Goal: Task Accomplishment & Management: Manage account settings

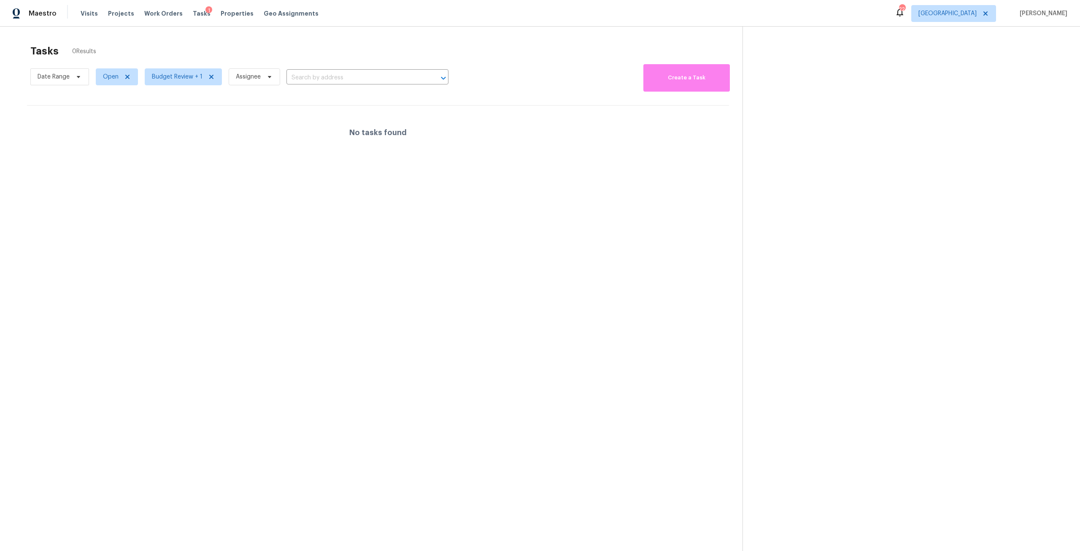
click at [224, 7] on div "Visits Projects Work Orders Tasks 1 Properties Geo Assignments" at bounding box center [205, 13] width 248 height 17
click at [230, 14] on span "Properties" at bounding box center [237, 13] width 33 height 8
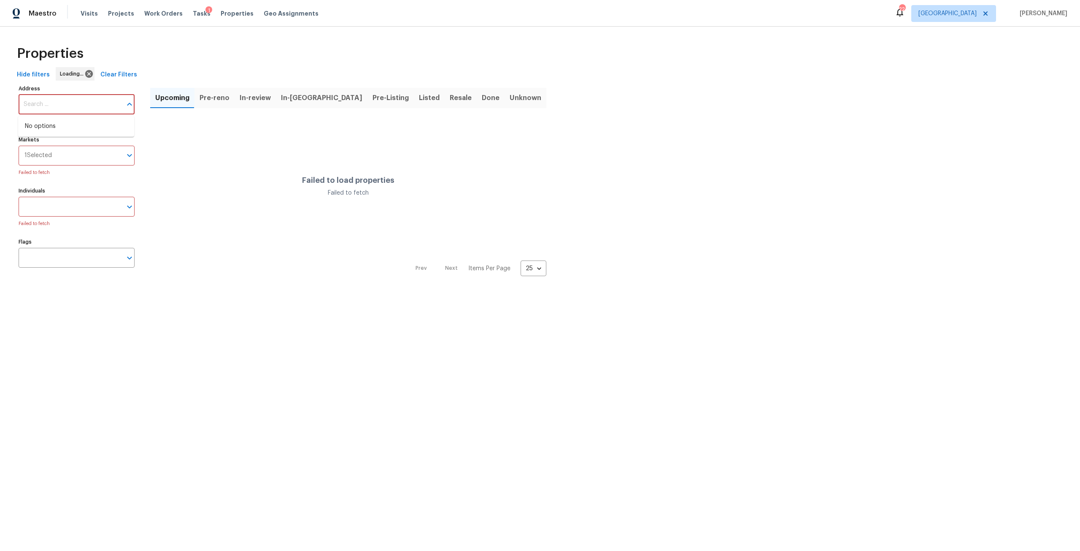
click at [84, 103] on input "Address" at bounding box center [70, 105] width 103 height 20
type input "granville"
click at [62, 164] on input "Markets" at bounding box center [87, 156] width 70 height 20
click at [76, 151] on input "Markets" at bounding box center [72, 156] width 97 height 20
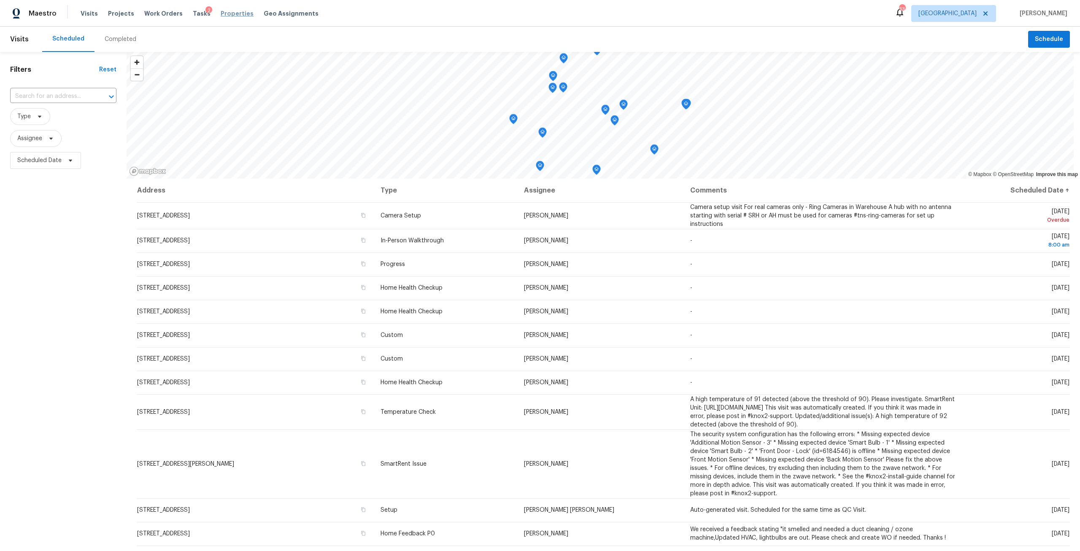
click at [223, 13] on span "Properties" at bounding box center [237, 13] width 33 height 8
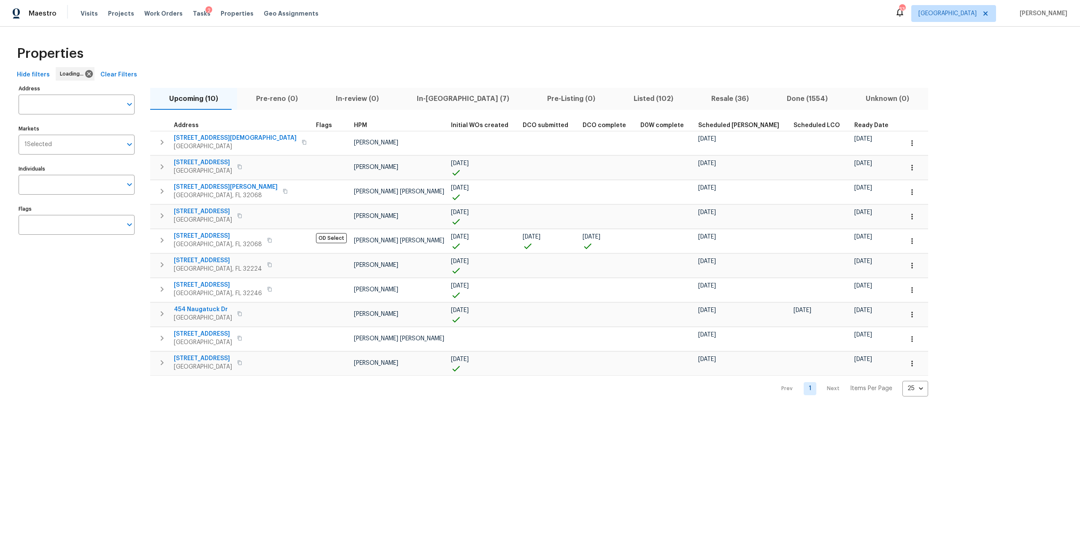
click at [31, 108] on input "text" at bounding box center [70, 105] width 103 height 20
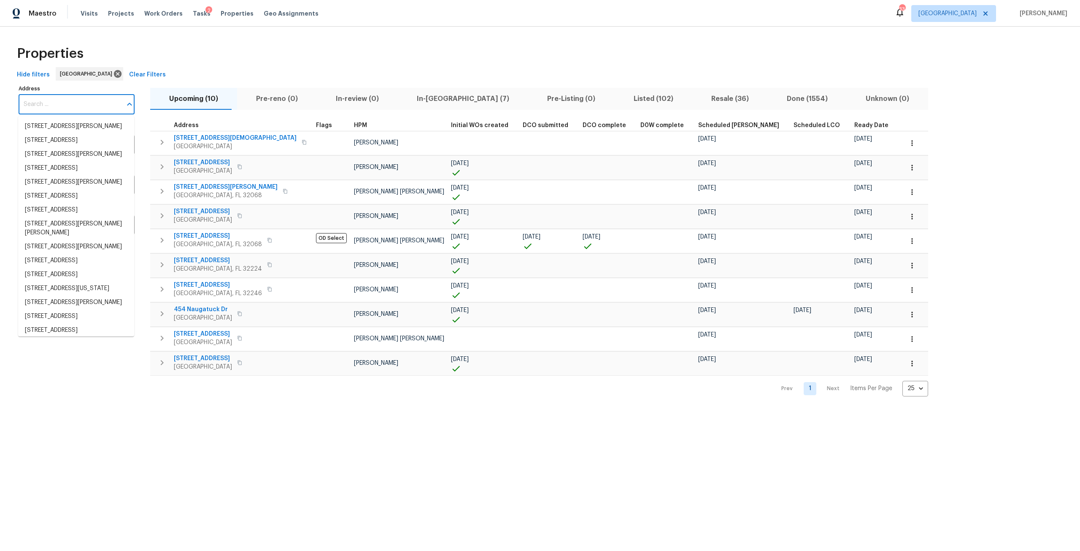
click at [42, 105] on input "Address" at bounding box center [70, 105] width 103 height 20
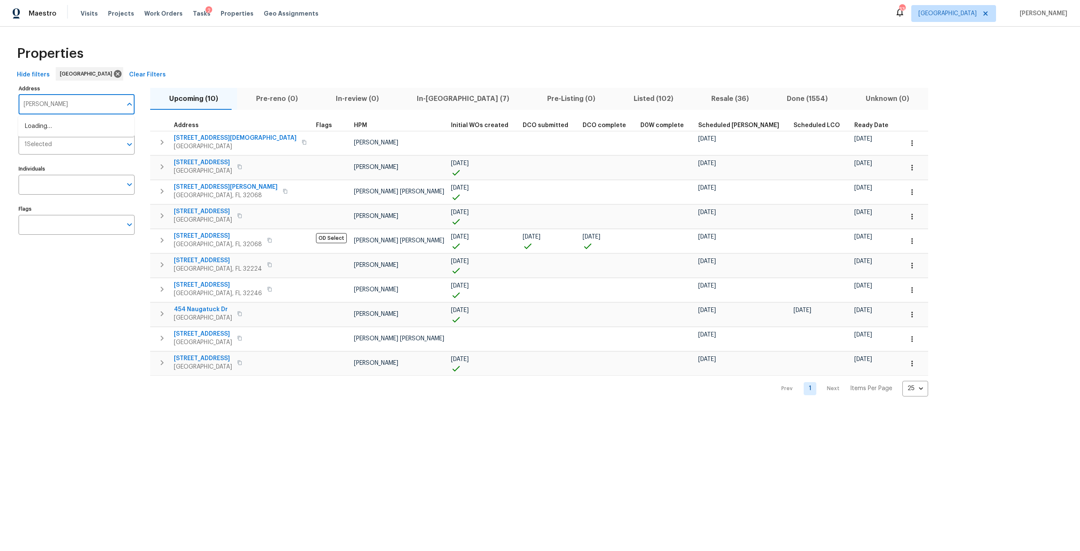
type input "granville"
click at [96, 217] on li "949 Granville Rd Jacksonville FL 32205" at bounding box center [76, 210] width 116 height 14
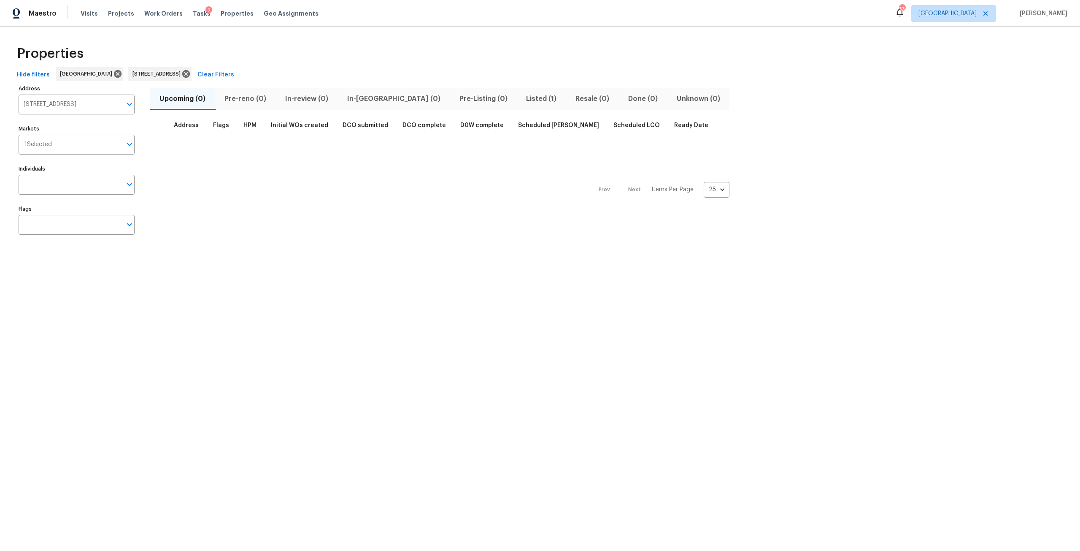
click at [522, 97] on span "Listed (1)" at bounding box center [541, 99] width 39 height 12
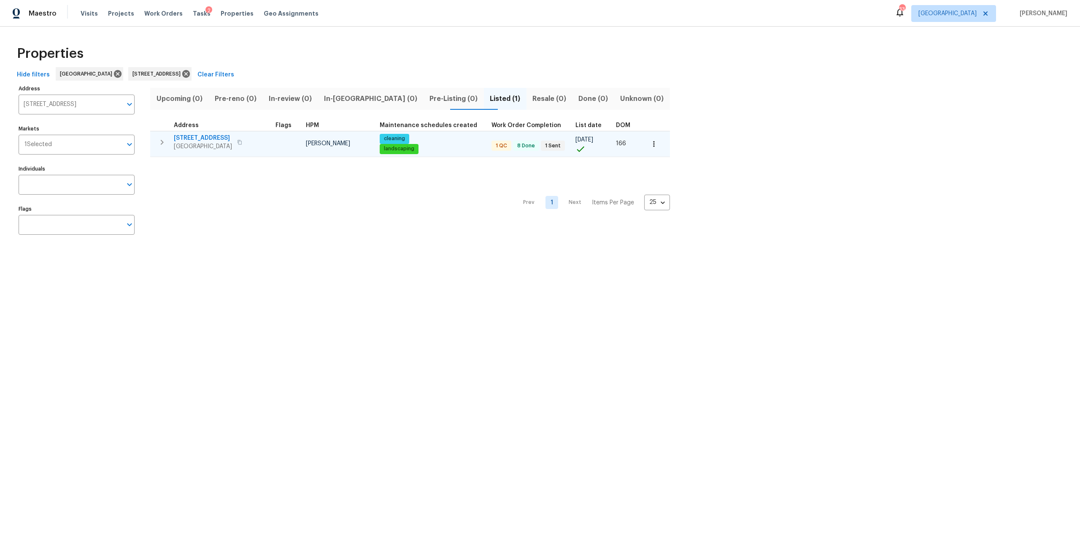
click at [213, 140] on span "949 Granville Rd" at bounding box center [203, 138] width 58 height 8
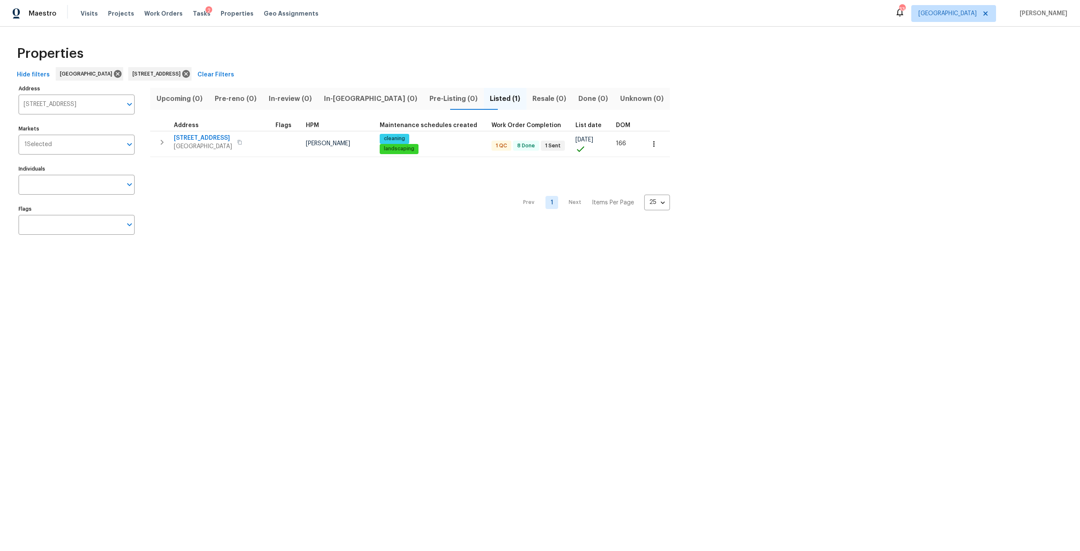
click at [213, 76] on div "Hide filters Jacksonville 949 Granville Rd Jacksonville FL 32205 Clear Filters" at bounding box center [540, 75] width 1053 height 16
click at [190, 74] on icon at bounding box center [186, 74] width 8 height 8
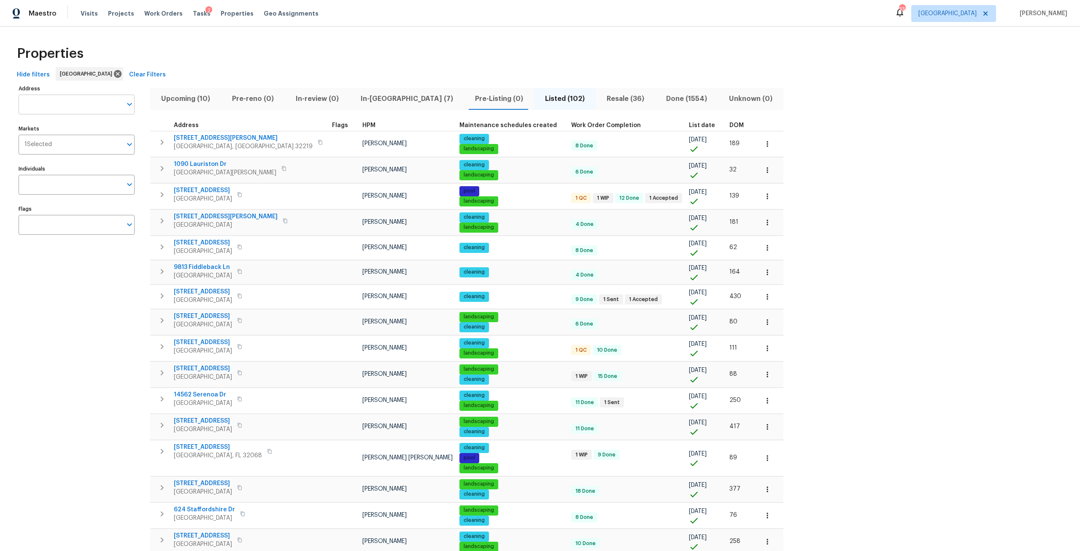
click at [66, 101] on input "Address" at bounding box center [70, 105] width 103 height 20
paste input "[STREET_ADDRESS][PERSON_NAME]"
type input "[STREET_ADDRESS][PERSON_NAME]"
click at [72, 133] on li "689 Box Branch Cir Saint Johns FL 32259" at bounding box center [76, 126] width 116 height 14
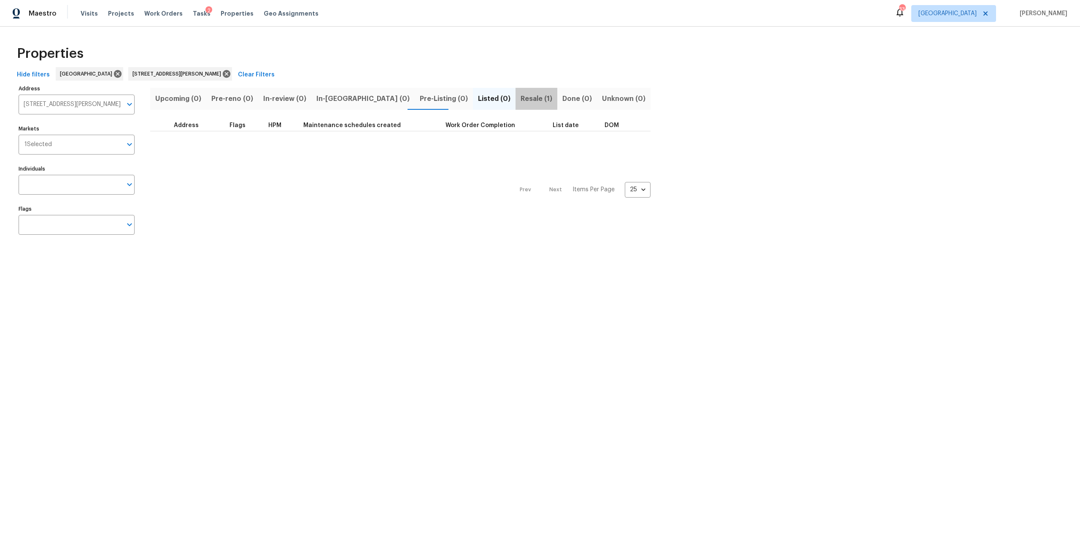
click at [516, 107] on button "Resale (1)" at bounding box center [537, 99] width 42 height 22
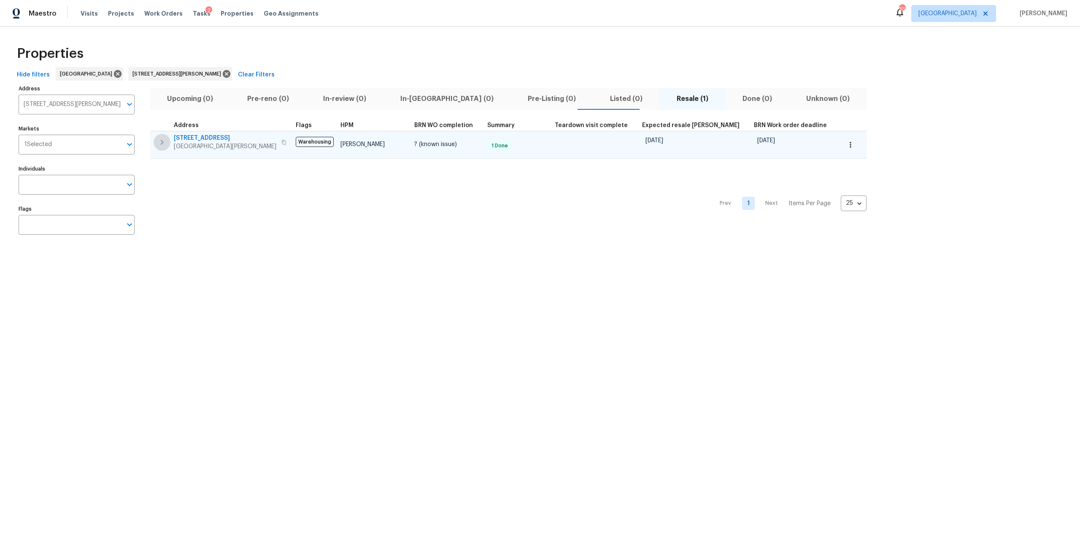
click at [160, 144] on icon "button" at bounding box center [162, 142] width 10 height 10
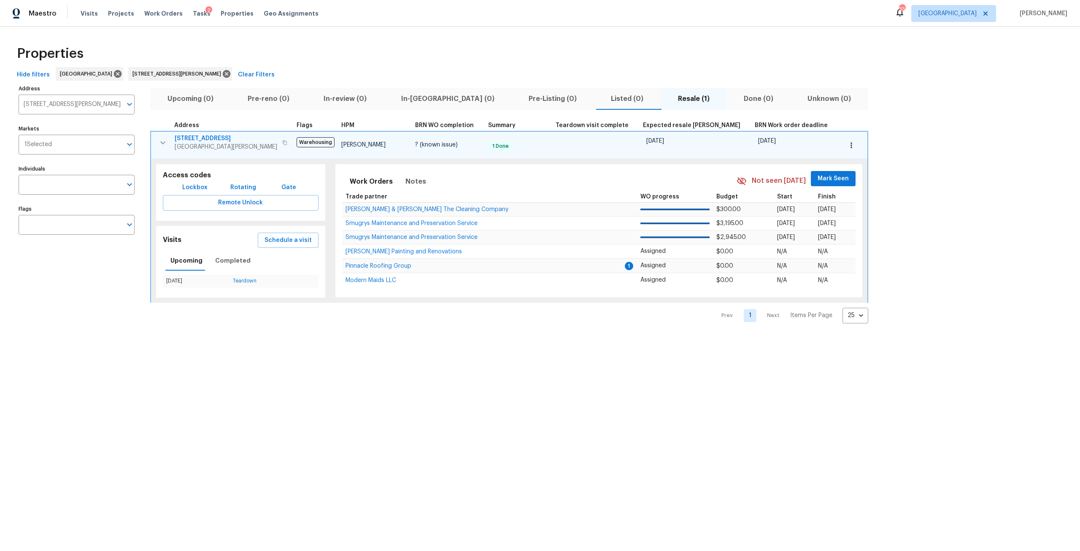
click at [197, 139] on span "[STREET_ADDRESS]" at bounding box center [226, 138] width 103 height 8
click at [223, 72] on icon at bounding box center [227, 74] width 8 height 8
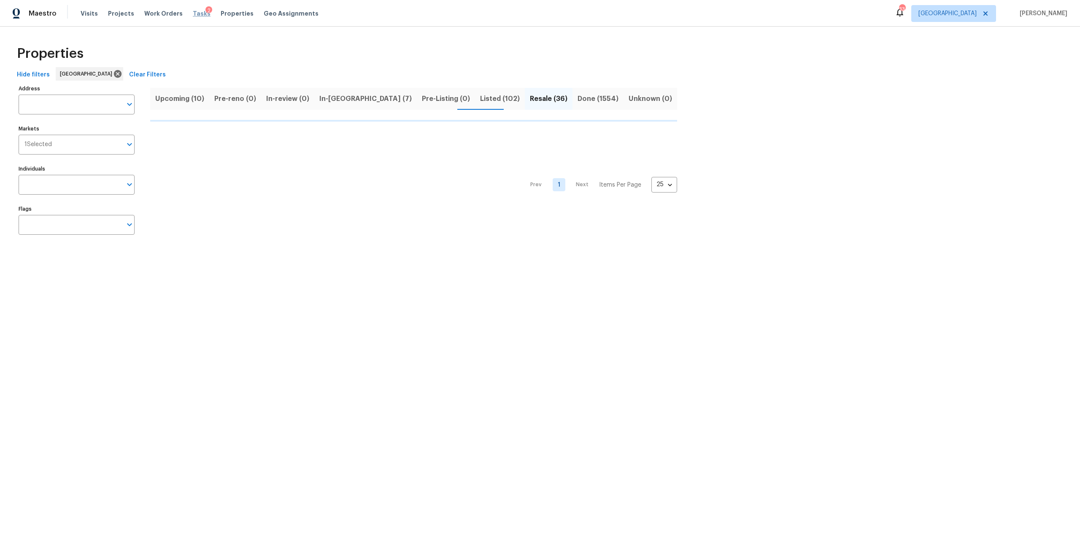
click at [193, 11] on span "Tasks" at bounding box center [202, 14] width 18 height 6
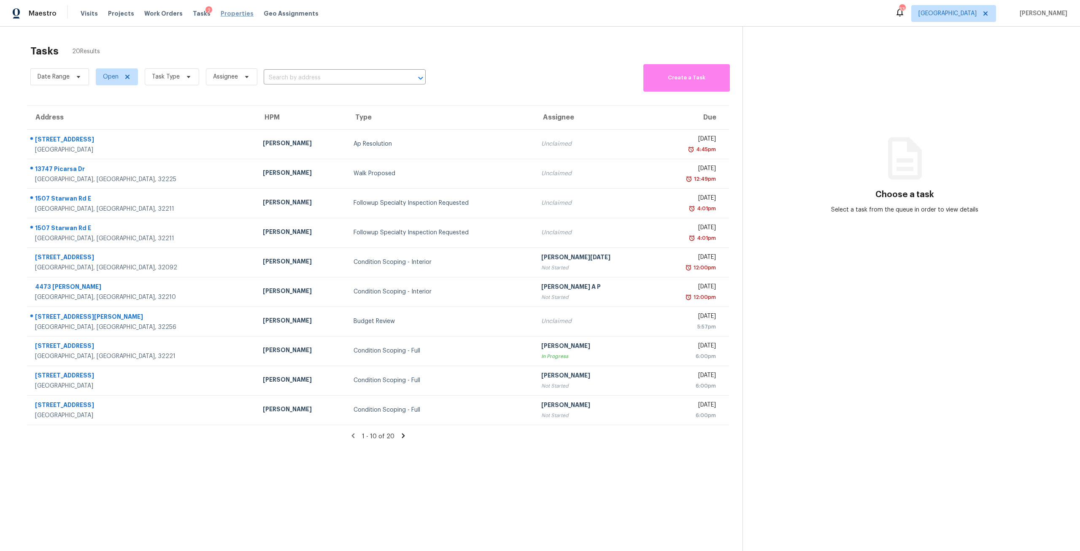
click at [232, 16] on span "Properties" at bounding box center [237, 13] width 33 height 8
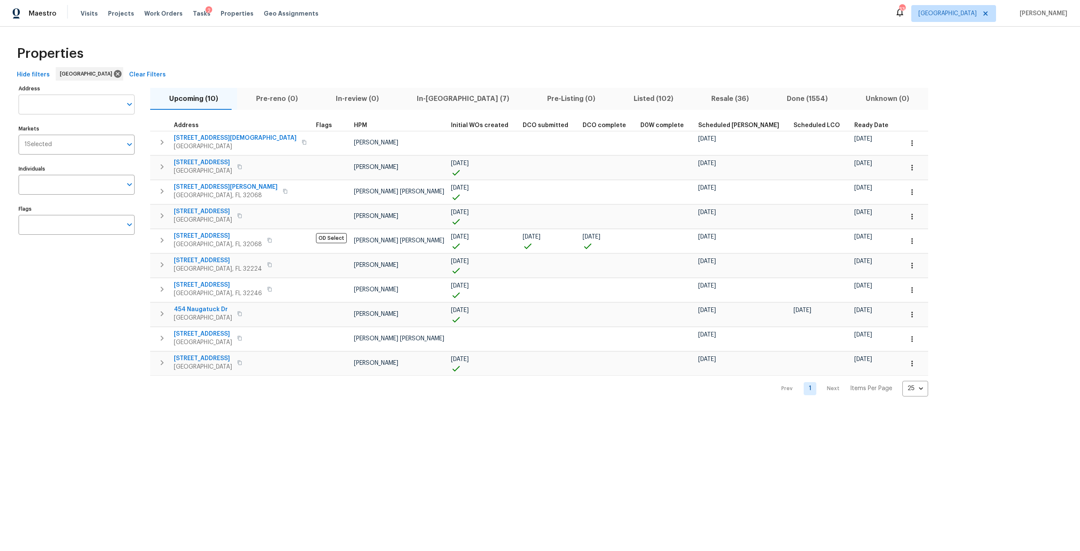
click at [73, 102] on input "Address" at bounding box center [70, 105] width 103 height 20
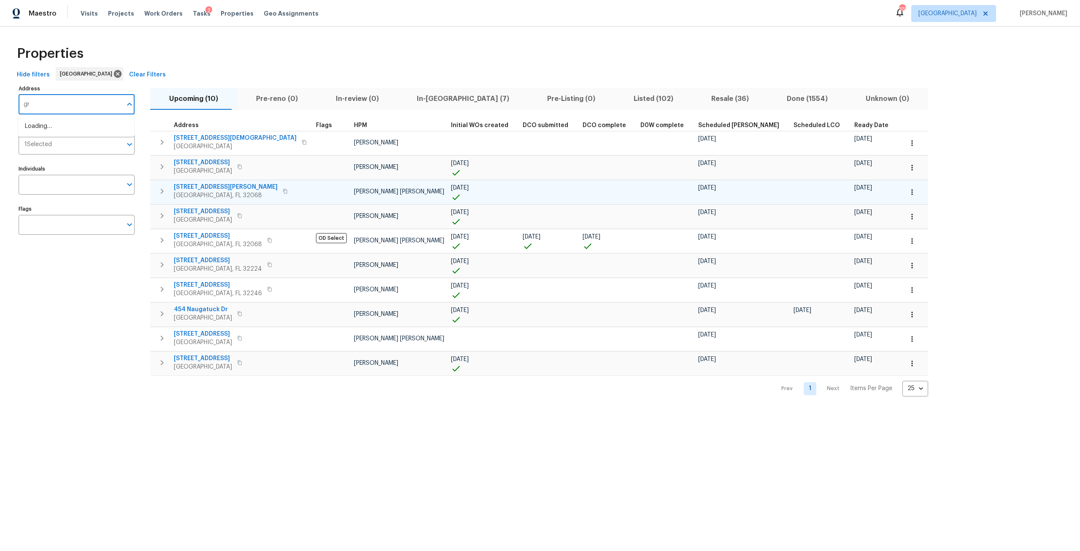
type input "g"
type input "949 granville"
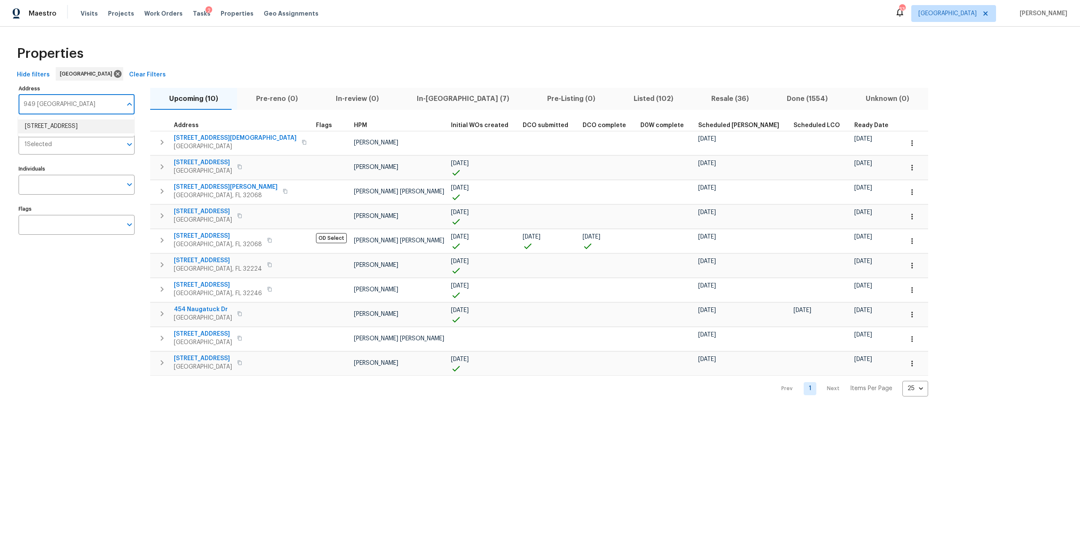
click at [103, 130] on li "949 Granville Rd Jacksonville FL 32205" at bounding box center [76, 126] width 116 height 14
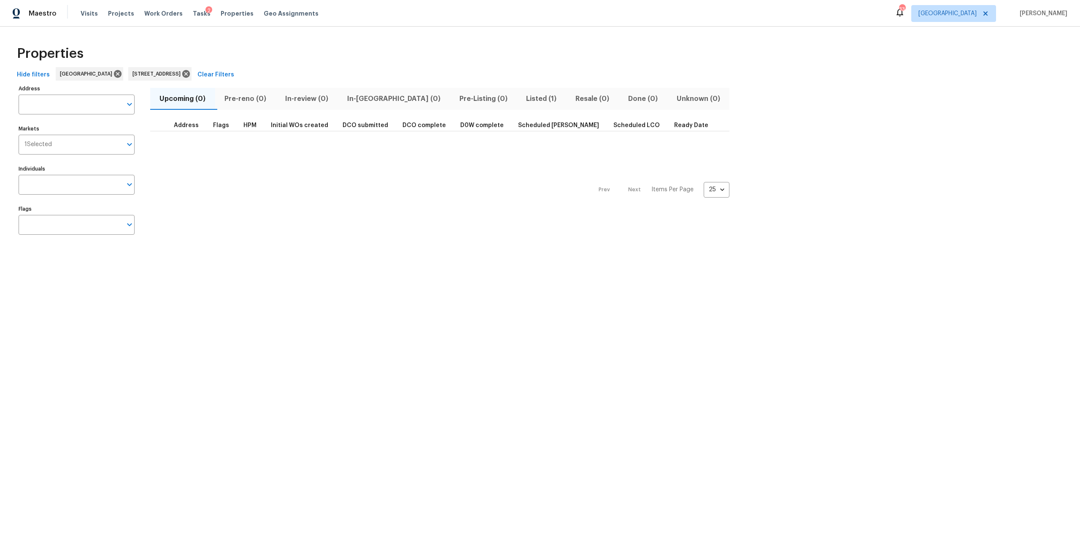
type input "949 Granville Rd Jacksonville FL 32205"
click at [522, 100] on span "Listed (1)" at bounding box center [541, 99] width 39 height 12
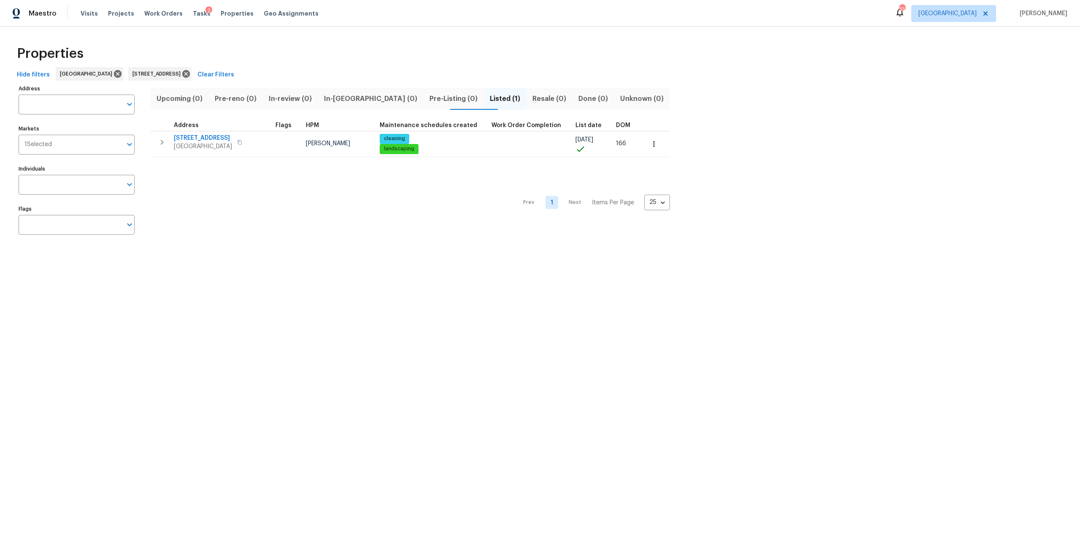
type input "949 Granville Rd Jacksonville FL 32205"
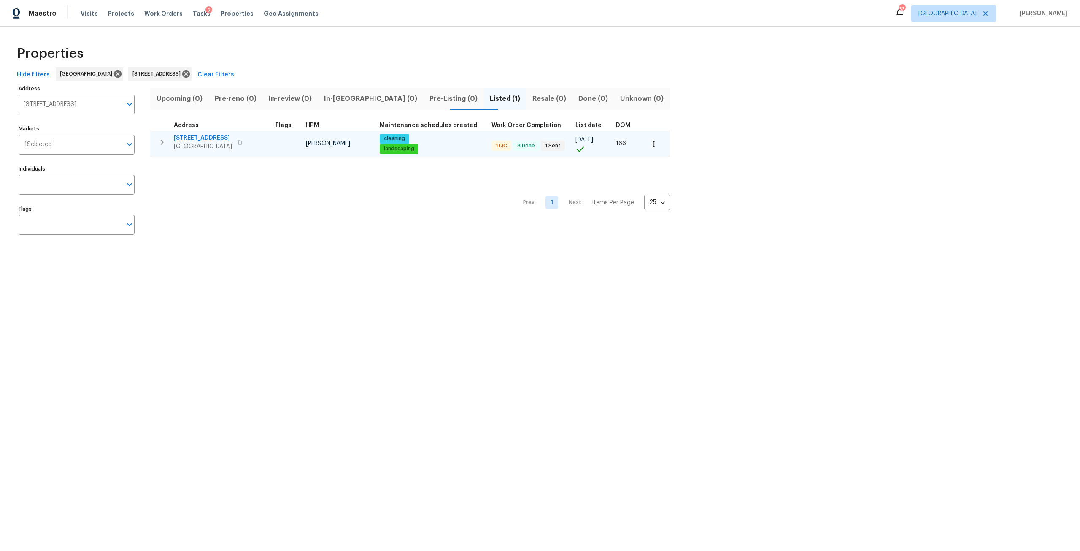
click at [188, 138] on span "949 Granville Rd" at bounding box center [203, 138] width 58 height 8
click at [192, 138] on span "949 Granville Rd" at bounding box center [203, 138] width 58 height 8
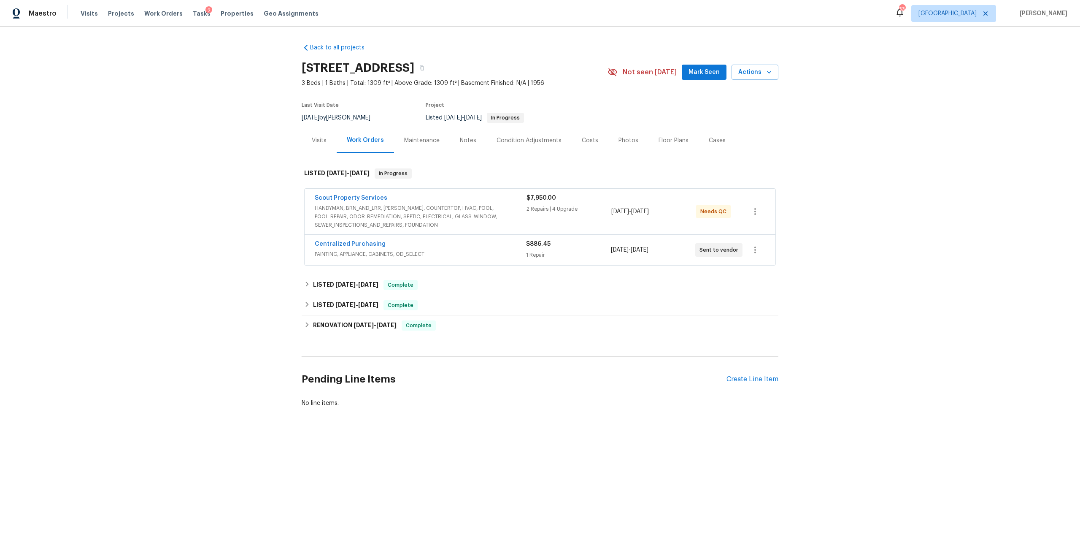
click at [429, 213] on span "HANDYMAN, BRN_AND_LRR, [PERSON_NAME], COUNTERTOP, HVAC, POOL, POOL_REPAIR, ODOR…" at bounding box center [421, 216] width 212 height 25
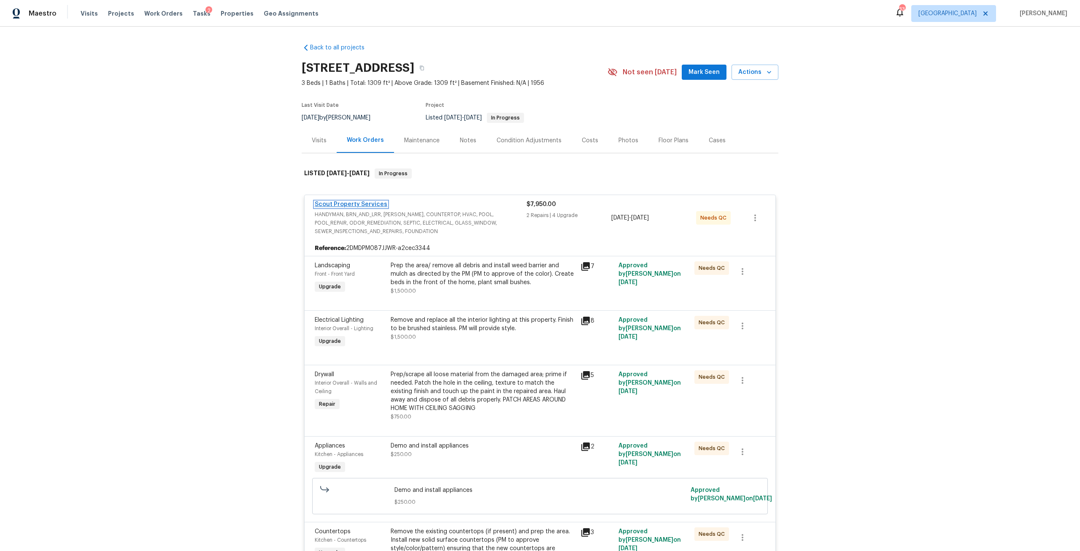
click at [345, 205] on link "Scout Property Services" at bounding box center [351, 204] width 73 height 6
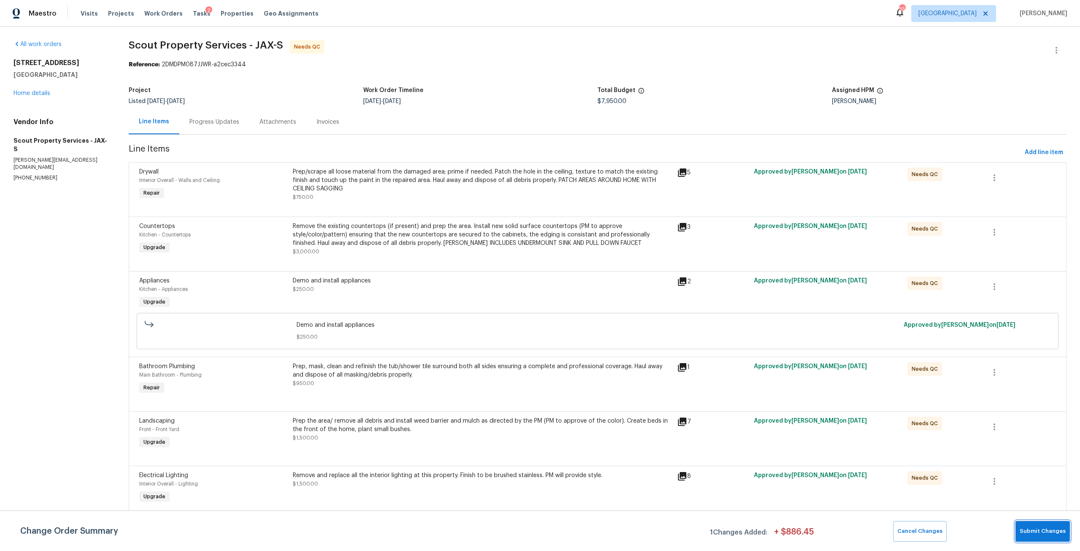
click at [1031, 527] on span "Submit Changes" at bounding box center [1043, 531] width 46 height 10
click at [1035, 155] on span "Add line item" at bounding box center [1044, 152] width 38 height 11
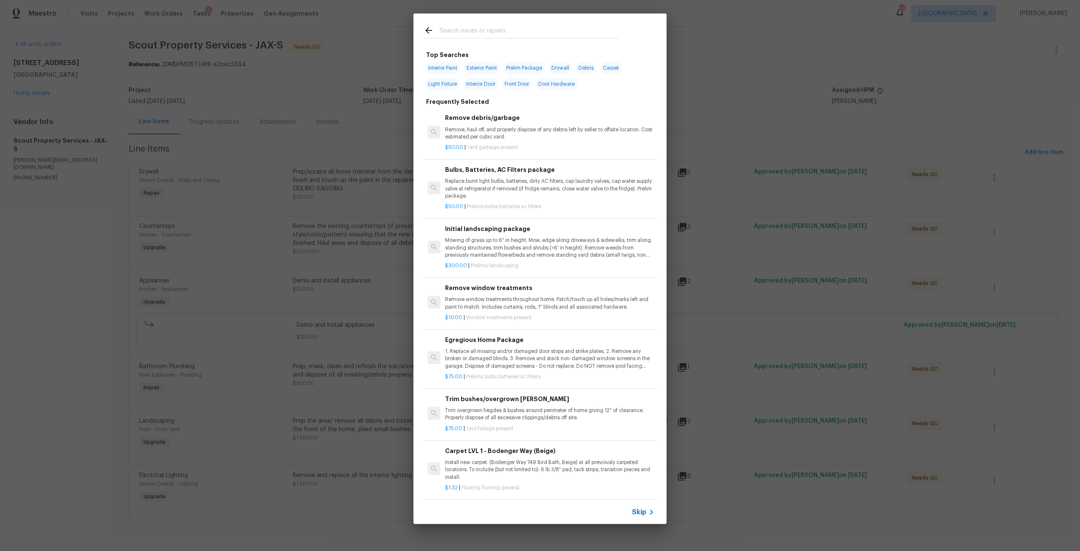
click at [460, 28] on input "text" at bounding box center [529, 31] width 179 height 13
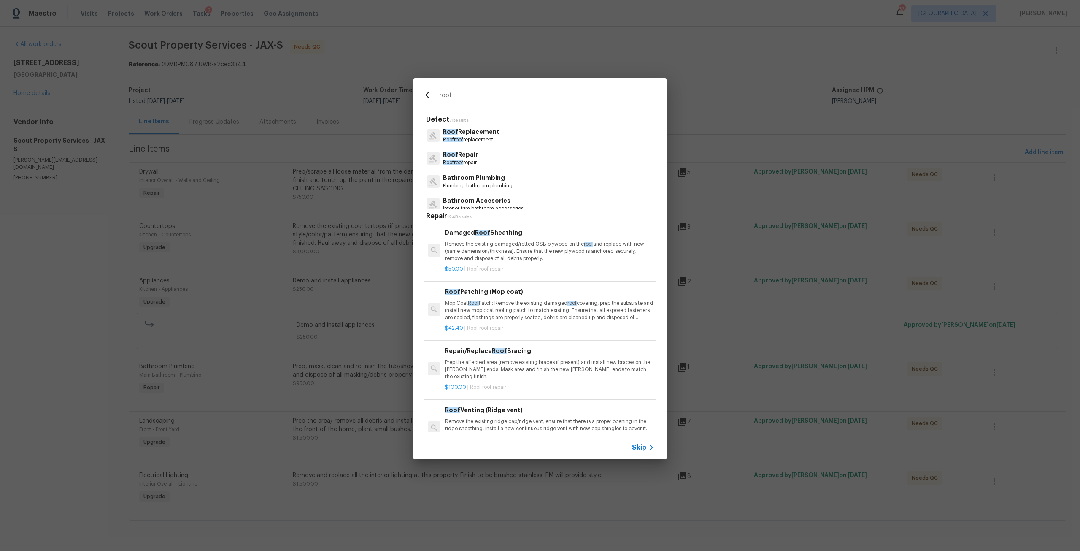
type input "roof"
click at [465, 157] on p "Roof Repair" at bounding box center [460, 154] width 35 height 9
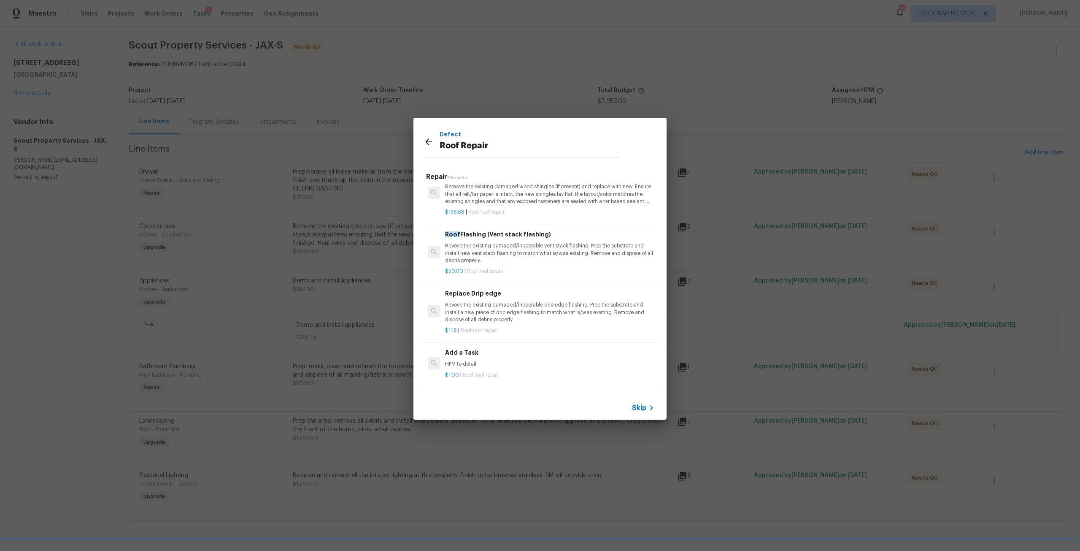
scroll to position [380, 0]
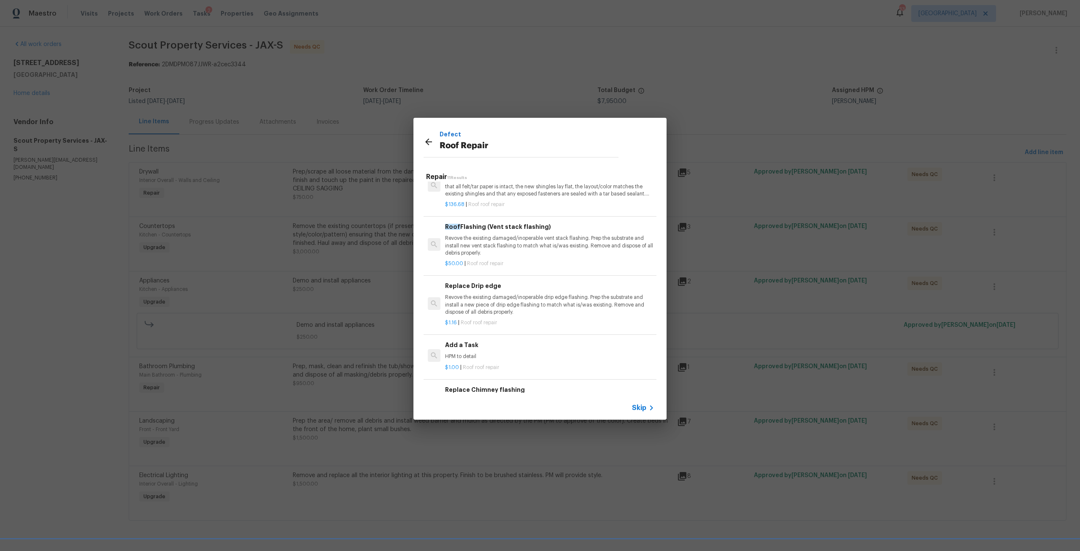
click at [487, 353] on p "HPM to detail" at bounding box center [549, 356] width 209 height 7
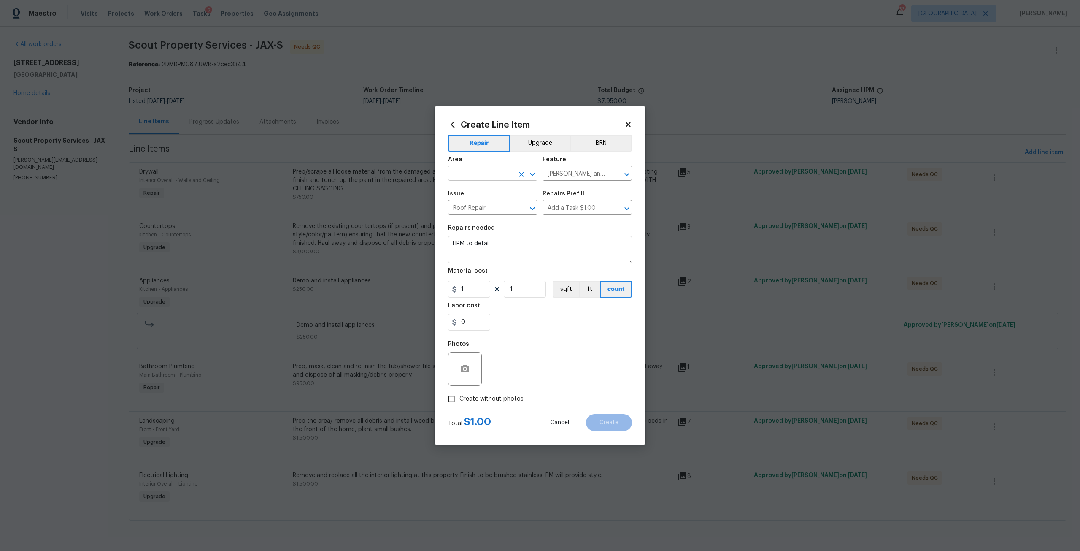
click at [491, 174] on input "text" at bounding box center [481, 173] width 66 height 13
click at [470, 198] on li "Roof" at bounding box center [492, 193] width 89 height 14
type input "Roof"
drag, startPoint x: 501, startPoint y: 241, endPoint x: 412, endPoint y: 233, distance: 89.4
click at [413, 234] on div "Create Line Item Repair Upgrade BRN Area Roof ​ Feature Eaves and Trim ​ Issue …" at bounding box center [540, 275] width 1080 height 551
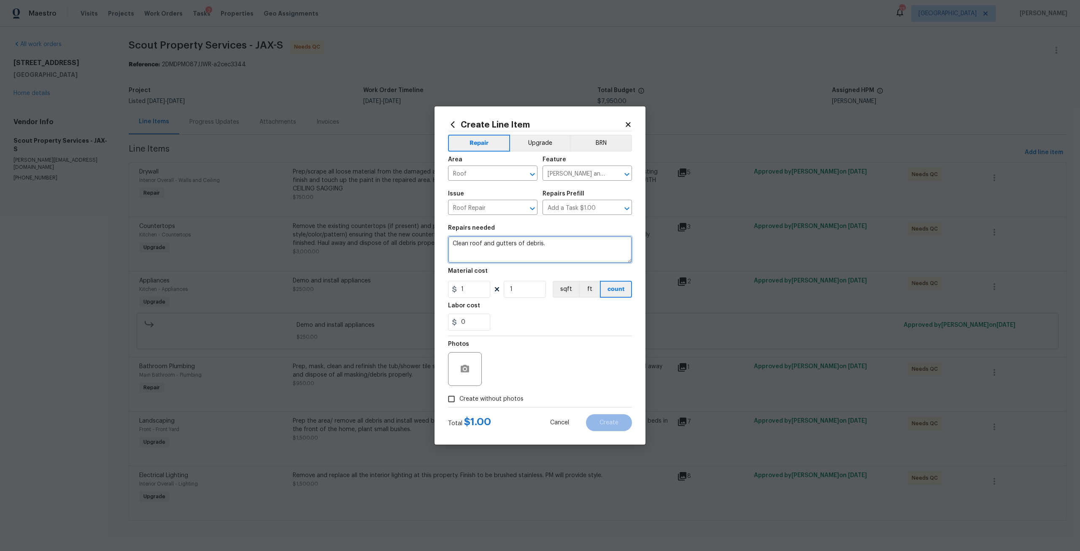
type textarea "Clean roof and gutters of debris."
click at [465, 287] on input "1" at bounding box center [469, 289] width 42 height 17
type input "300"
click at [500, 395] on span "Create without photos" at bounding box center [491, 398] width 64 height 9
click at [459, 395] on input "Create without photos" at bounding box center [451, 399] width 16 height 16
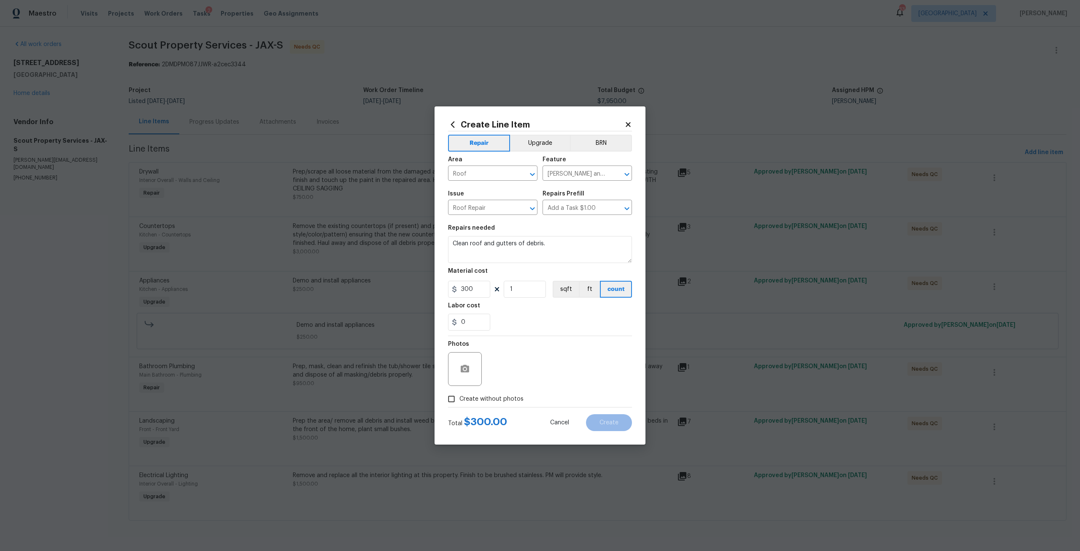
checkbox input "true"
click at [534, 367] on textarea at bounding box center [560, 369] width 143 height 34
click at [600, 419] on span "Create" at bounding box center [609, 422] width 19 height 6
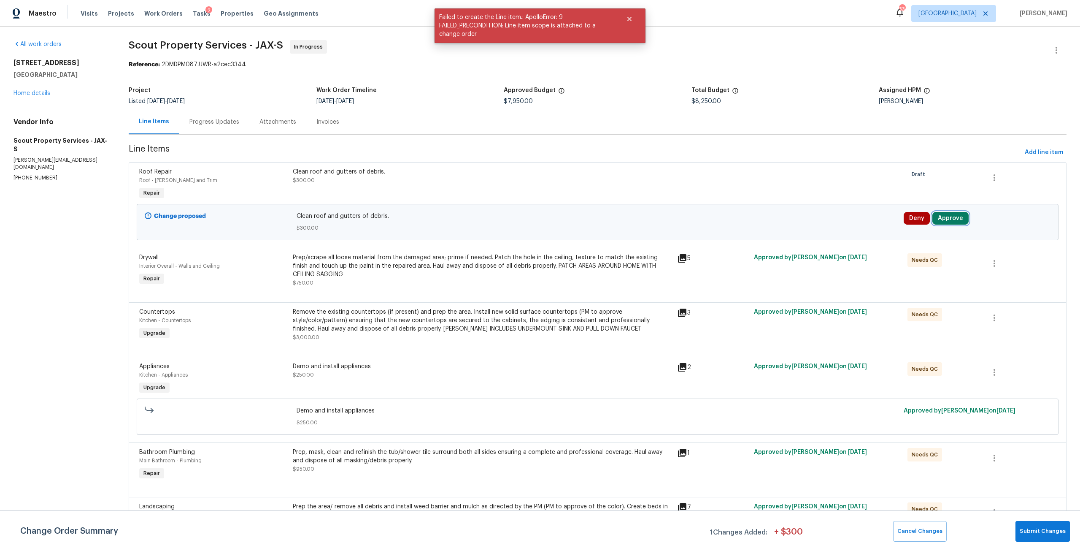
click at [952, 218] on button "Approve" at bounding box center [950, 218] width 36 height 13
click at [839, 226] on button "Approve" at bounding box center [824, 225] width 51 height 17
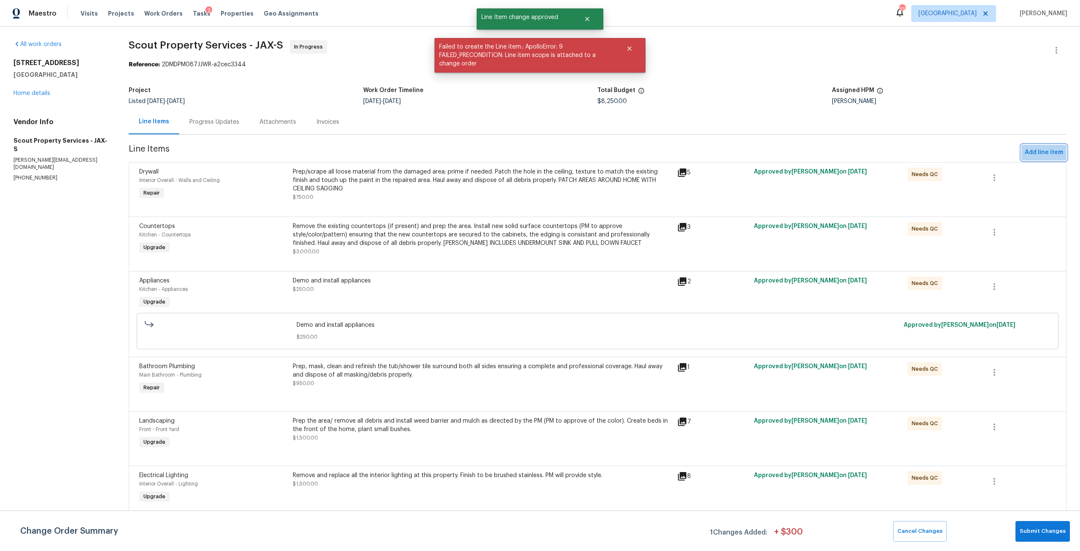
click at [1051, 148] on span "Add line item" at bounding box center [1044, 152] width 38 height 11
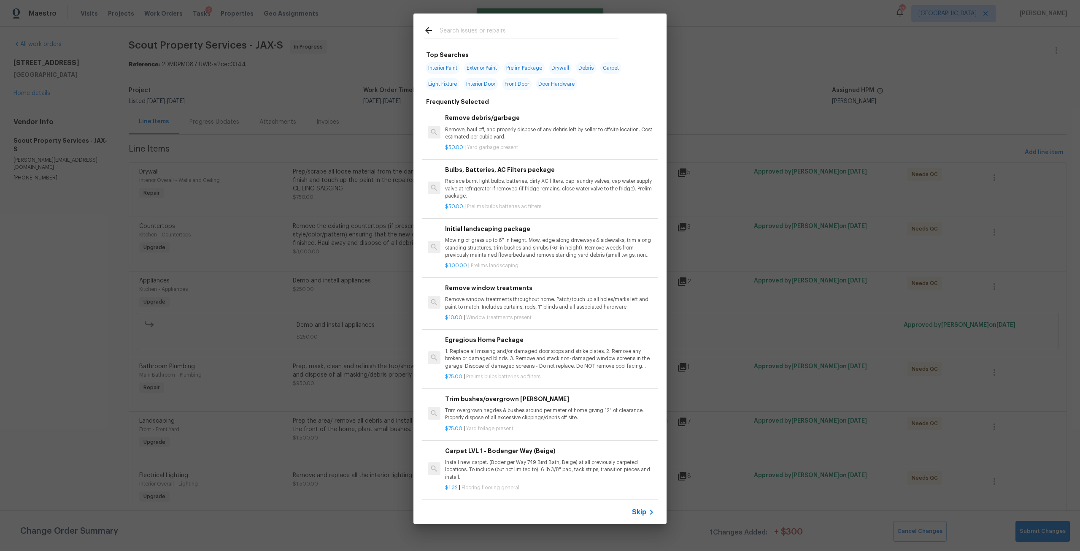
click at [500, 31] on input "text" at bounding box center [529, 31] width 179 height 13
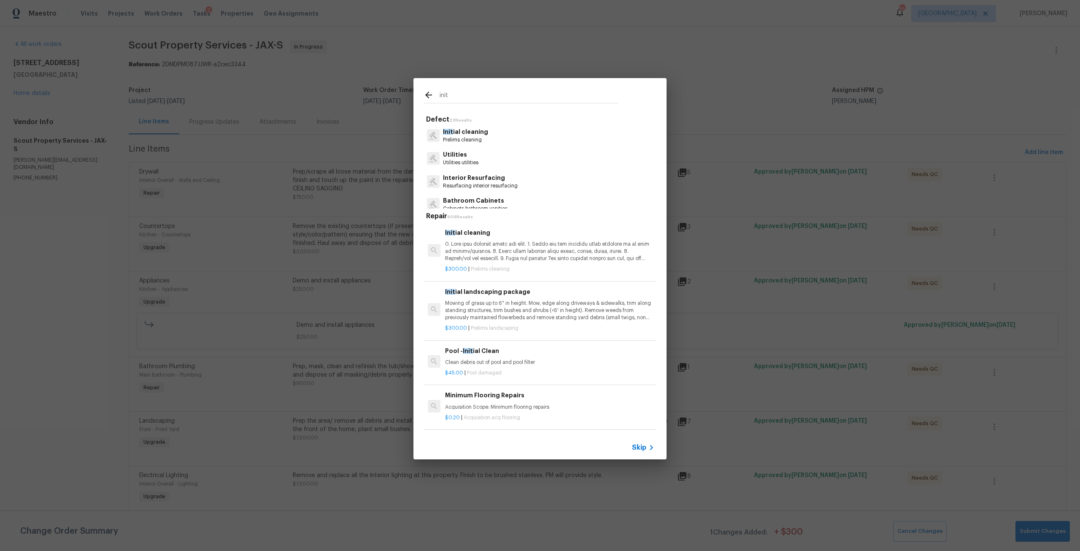
type input "init"
click at [500, 242] on p at bounding box center [549, 251] width 209 height 22
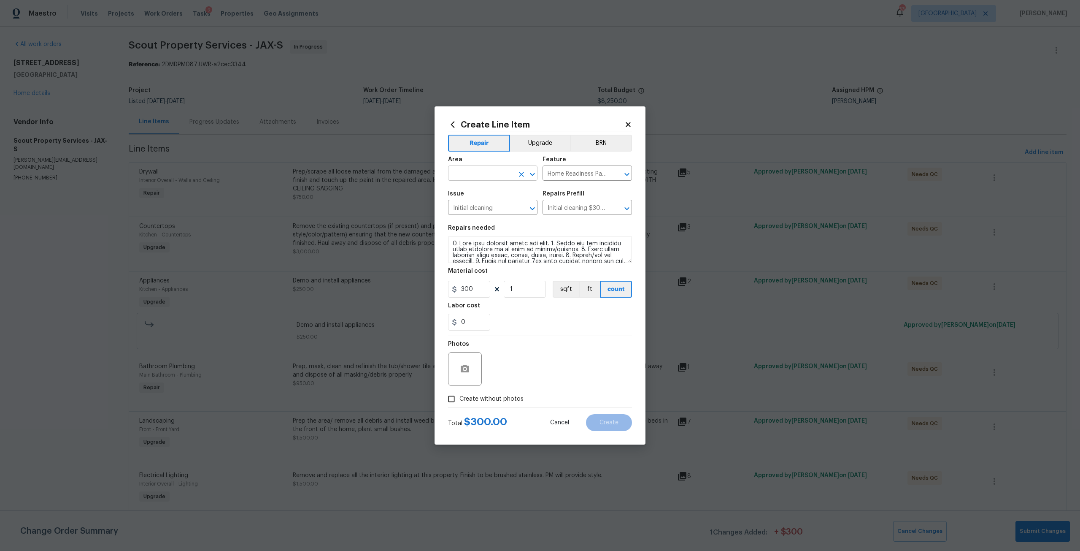
click at [483, 170] on input "text" at bounding box center [481, 173] width 66 height 13
type input "c"
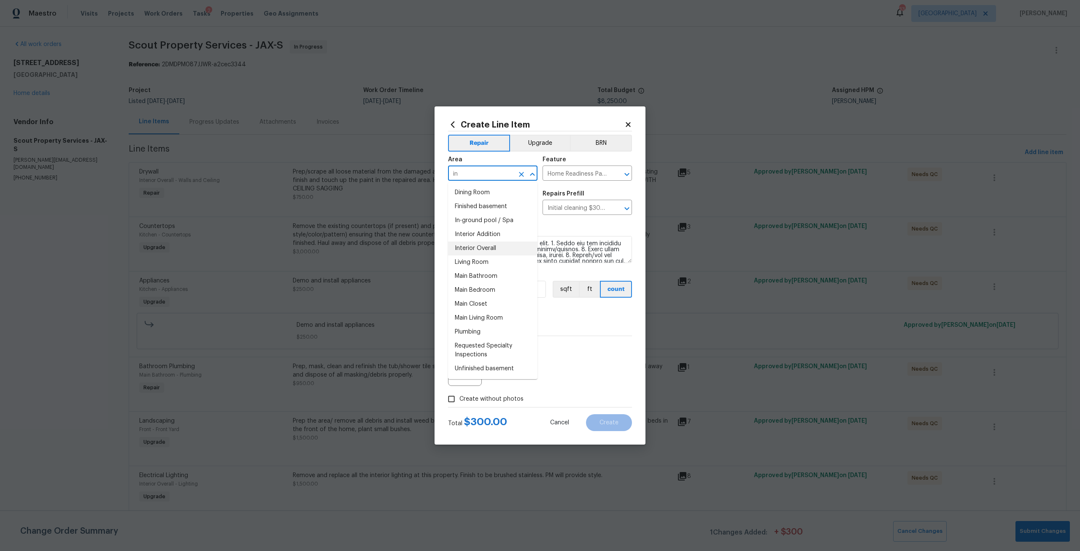
click at [475, 254] on li "Interior Overall" at bounding box center [492, 248] width 89 height 14
type input "Interior Overall"
click at [507, 399] on span "Create without photos" at bounding box center [491, 398] width 64 height 9
click at [459, 399] on input "Create without photos" at bounding box center [451, 399] width 16 height 16
checkbox input "true"
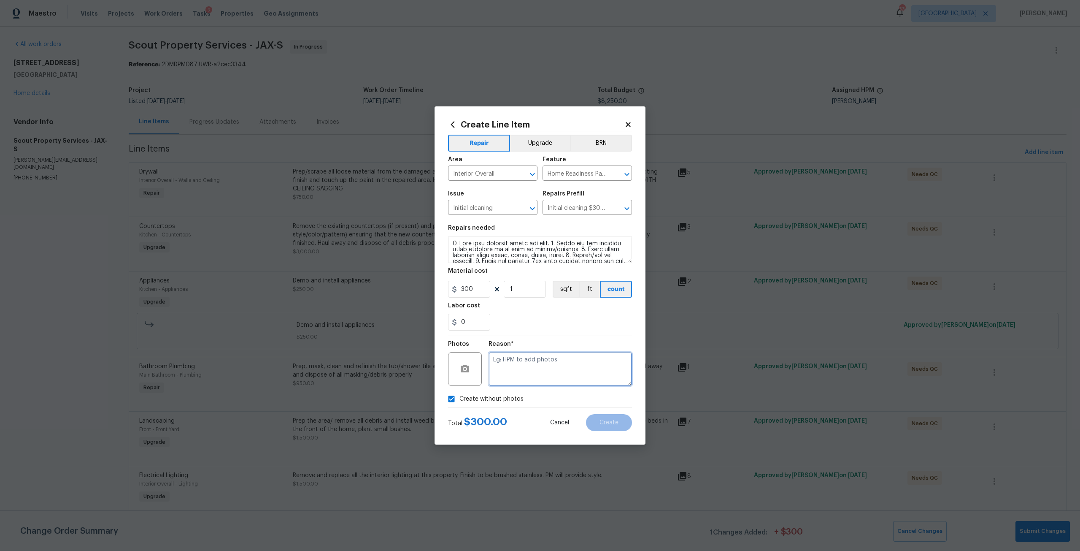
click at [521, 374] on textarea at bounding box center [560, 369] width 143 height 34
click at [593, 429] on button "Create" at bounding box center [609, 422] width 46 height 17
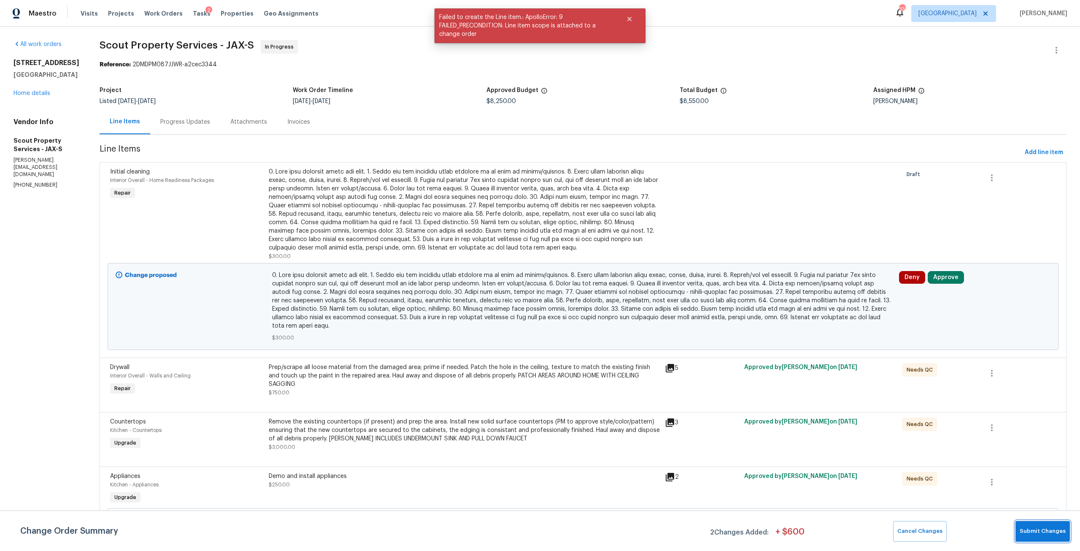
click at [1052, 527] on span "Submit Changes" at bounding box center [1043, 531] width 46 height 10
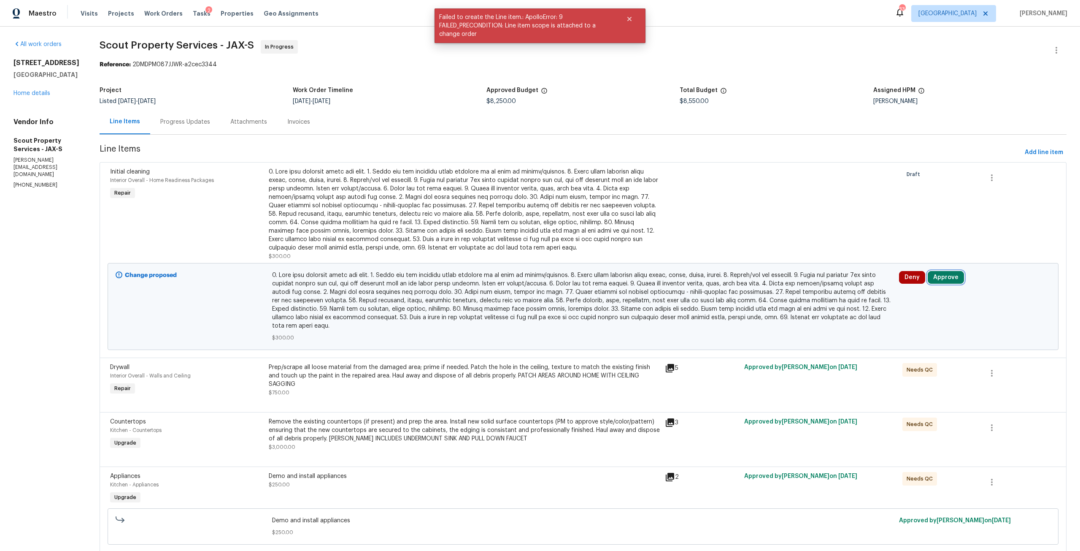
click at [935, 275] on button "Approve" at bounding box center [946, 277] width 36 height 13
click at [826, 290] on button "Approve" at bounding box center [814, 284] width 51 height 17
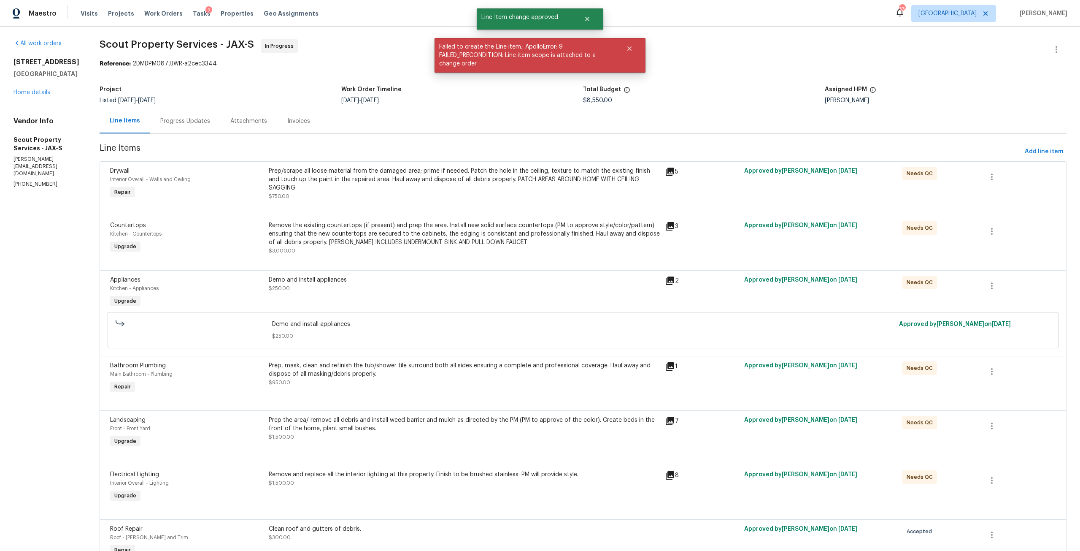
scroll to position [0, 0]
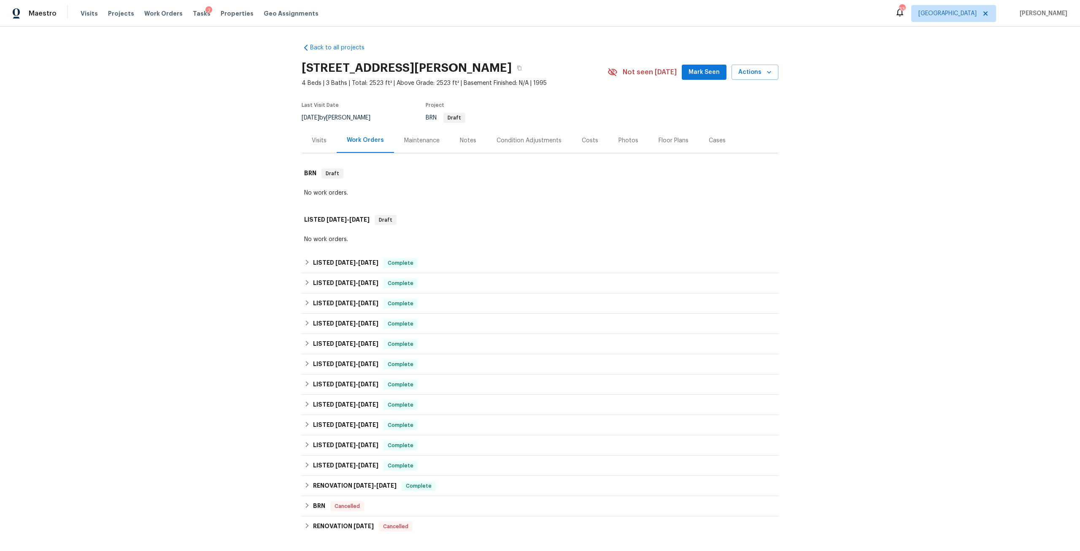
click at [318, 142] on div "Visits" at bounding box center [319, 140] width 15 height 8
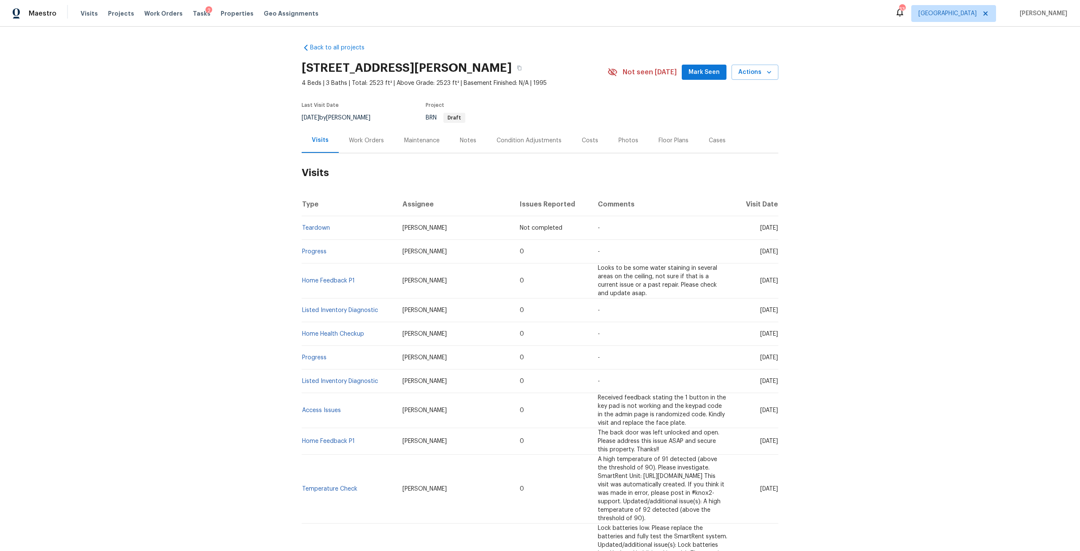
drag, startPoint x: 371, startPoint y: 144, endPoint x: 395, endPoint y: 157, distance: 27.4
click at [371, 144] on div "Work Orders" at bounding box center [366, 140] width 35 height 8
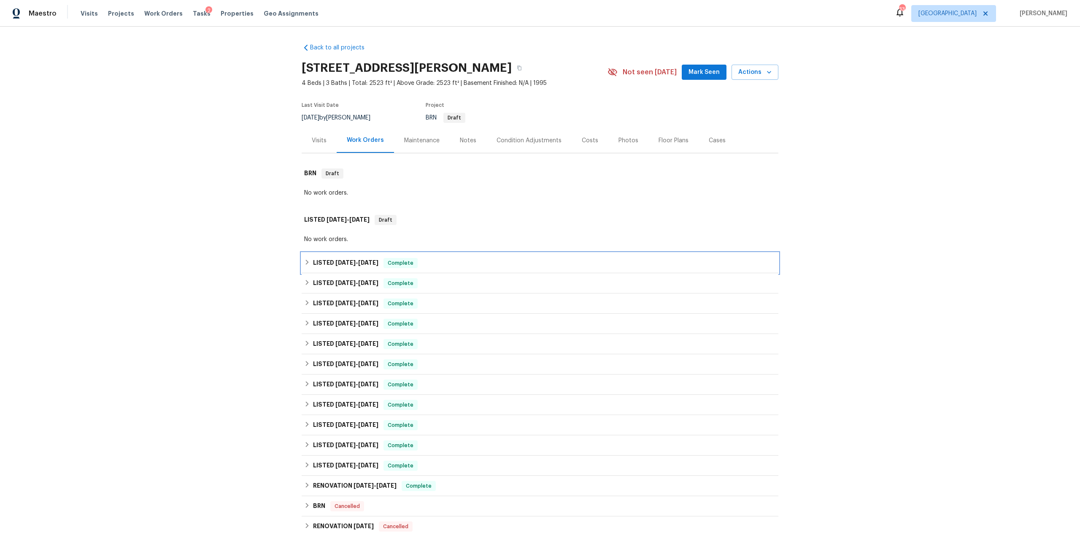
click at [358, 261] on span "[DATE]" at bounding box center [368, 262] width 20 height 6
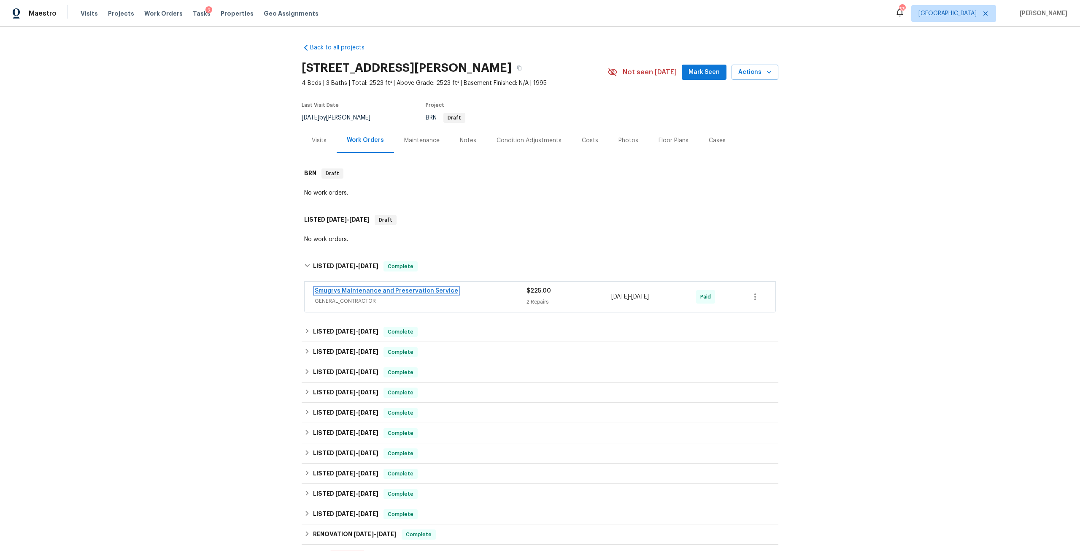
click at [443, 291] on link "Smugrys Maintenance and Preservation Service" at bounding box center [386, 291] width 143 height 6
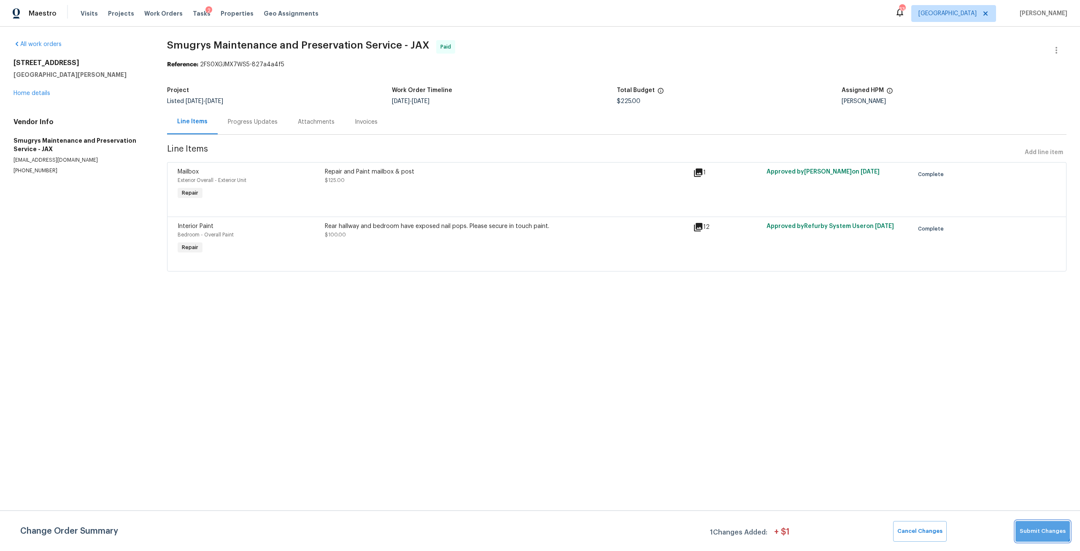
click at [1038, 523] on button "Submit Changes" at bounding box center [1042, 531] width 54 height 21
click at [414, 227] on div "Rear hallway and bedroom have exposed nail pops. Please secure in touch paint." at bounding box center [506, 226] width 363 height 8
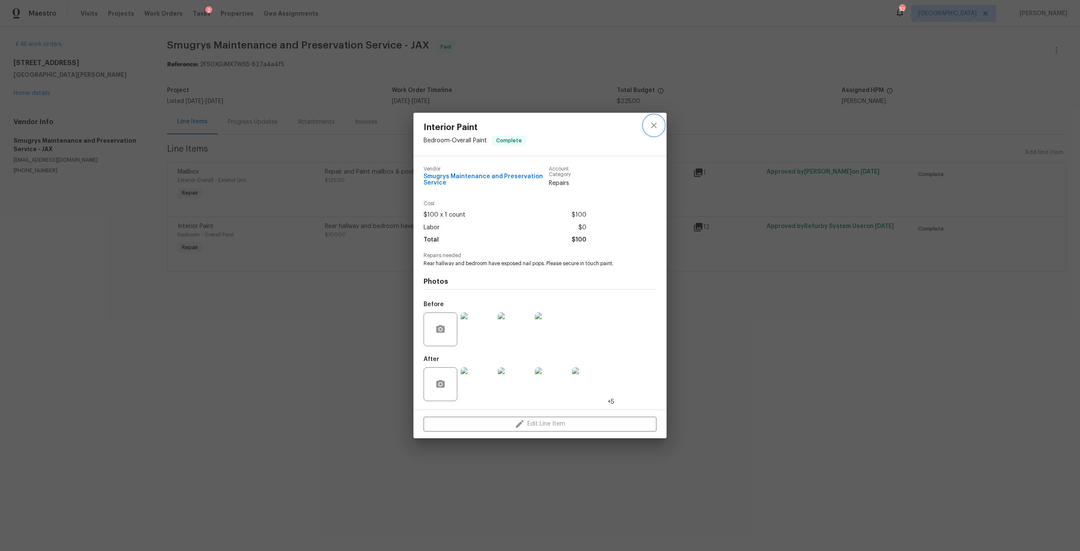
click at [658, 124] on icon "close" at bounding box center [654, 125] width 10 height 10
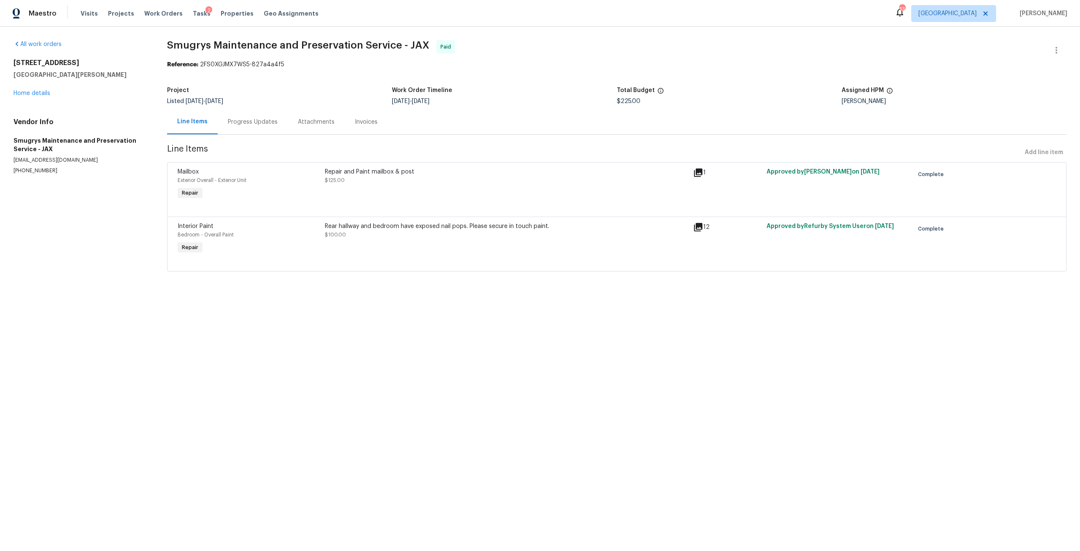
click at [30, 97] on div "689 Box Branch Cir Saint Johns, FL 32259 Home details" at bounding box center [80, 78] width 133 height 39
click at [33, 97] on div "689 Box Branch Cir Saint Johns, FL 32259 Home details" at bounding box center [80, 78] width 133 height 39
click at [35, 95] on link "Home details" at bounding box center [32, 93] width 37 height 6
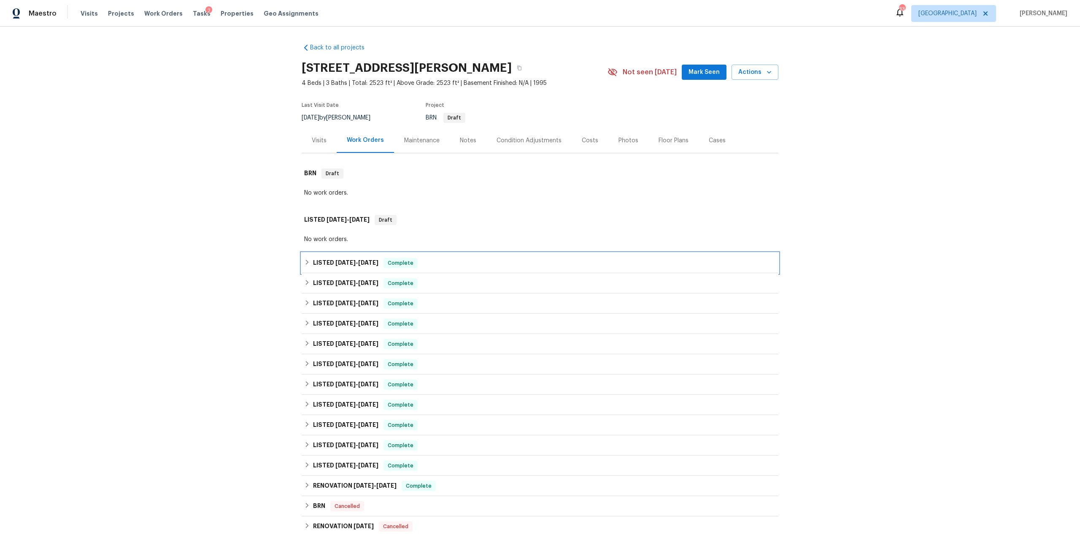
click at [359, 268] on div "LISTED 7/1/25 - 7/1/25 Complete" at bounding box center [540, 263] width 477 height 20
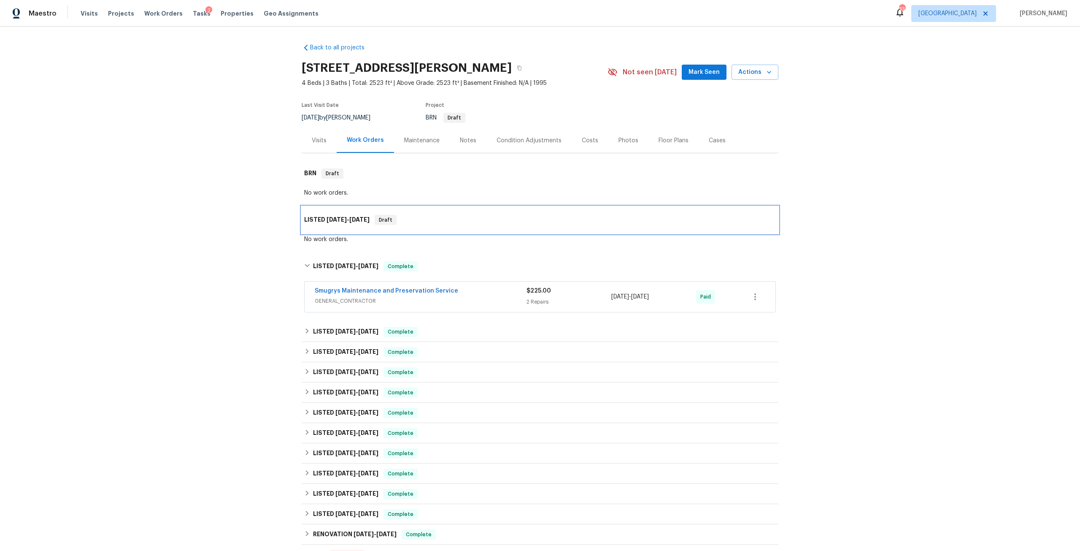
click at [362, 219] on span "7/28/25" at bounding box center [359, 219] width 20 height 6
click at [320, 141] on div "Visits" at bounding box center [319, 140] width 15 height 8
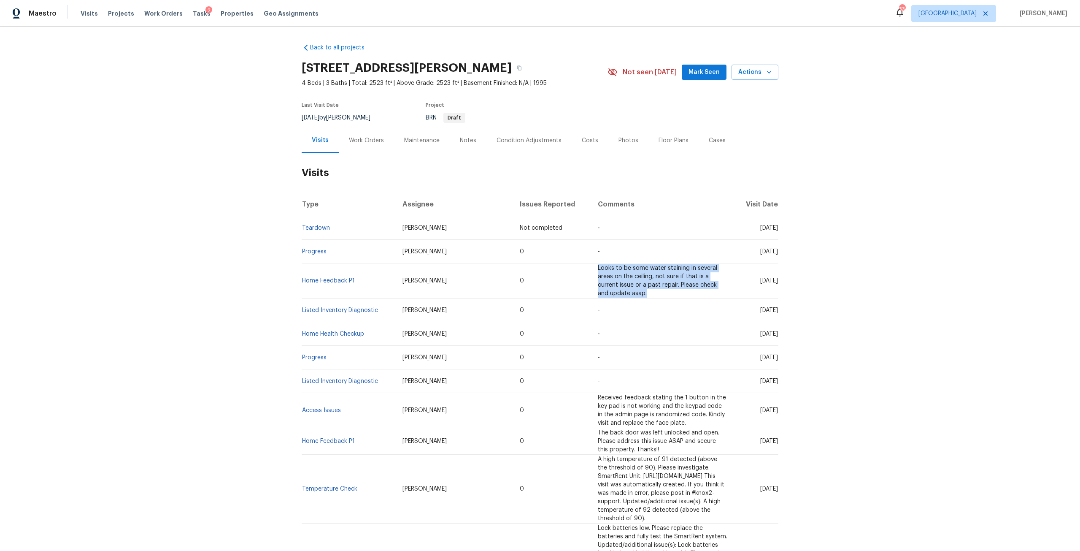
drag, startPoint x: 528, startPoint y: 267, endPoint x: 588, endPoint y: 287, distance: 63.2
click at [591, 287] on td "Looks to be some water staining in several areas on the ceiling, not sure if th…" at bounding box center [662, 280] width 143 height 35
copy span "Looks to be some water staining in several areas on the ceiling, not sure if th…"
drag, startPoint x: 356, startPoint y: 137, endPoint x: 362, endPoint y: 140, distance: 7.0
click at [356, 137] on div "Work Orders" at bounding box center [366, 140] width 35 height 8
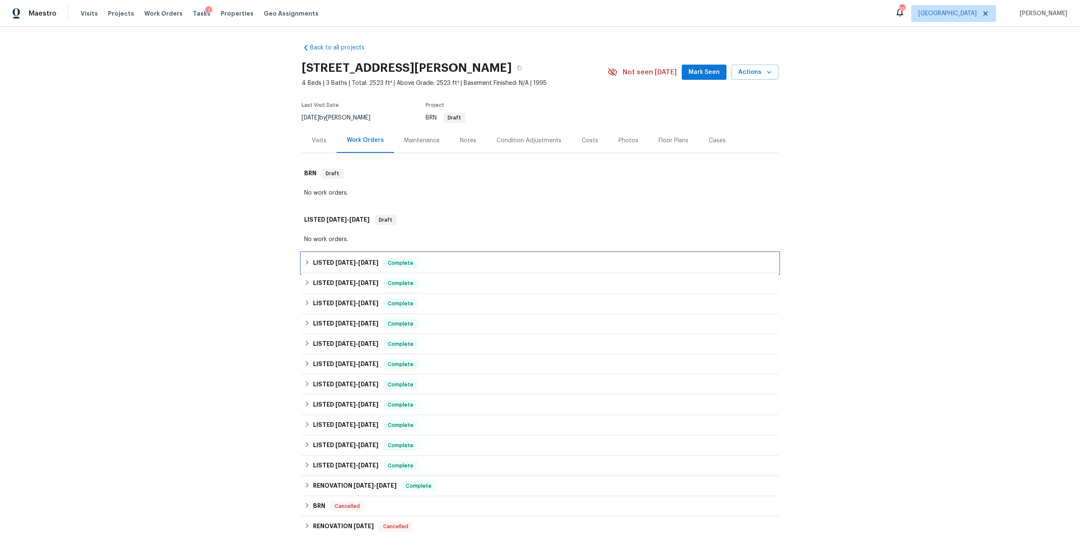
click at [349, 267] on h6 "LISTED 7/1/25 - 7/1/25" at bounding box center [345, 263] width 65 height 10
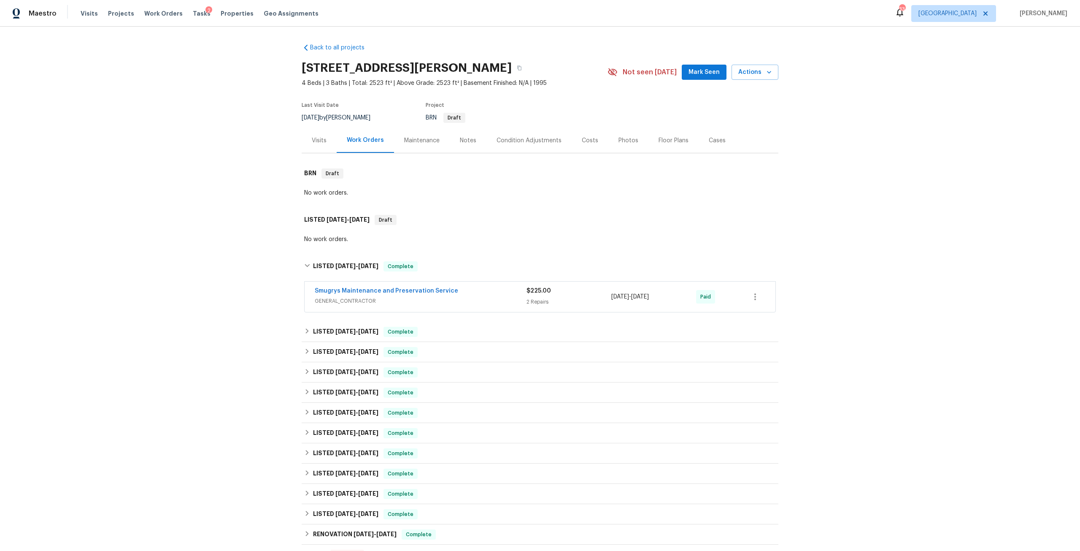
click at [392, 296] on div "Smugrys Maintenance and Preservation Service" at bounding box center [421, 291] width 212 height 10
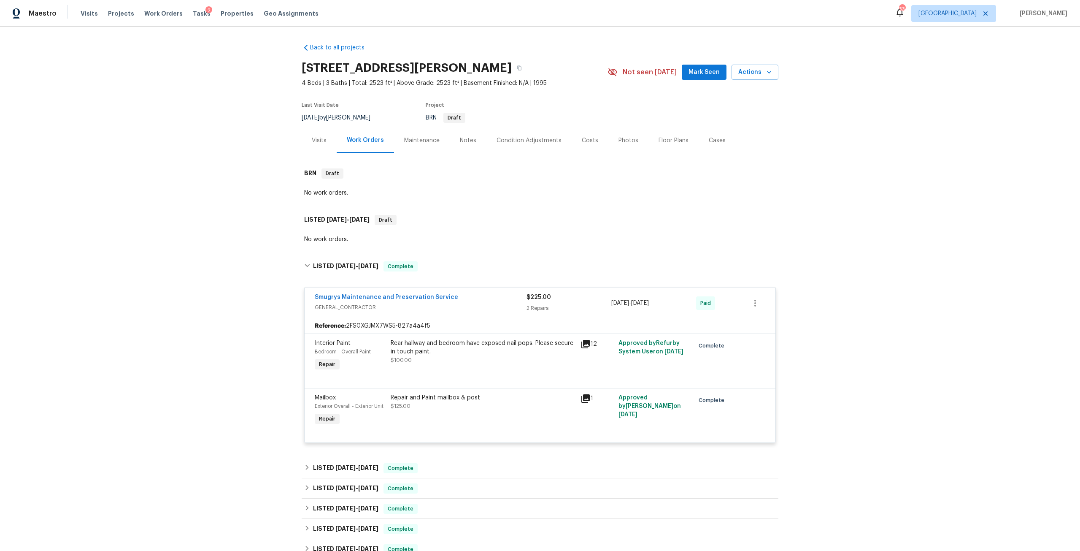
click at [398, 292] on div "Smugrys Maintenance and Preservation Service GENERAL_CONTRACTOR $225.00 2 Repai…" at bounding box center [540, 303] width 471 height 30
click at [426, 296] on link "Smugrys Maintenance and Preservation Service" at bounding box center [386, 297] width 143 height 6
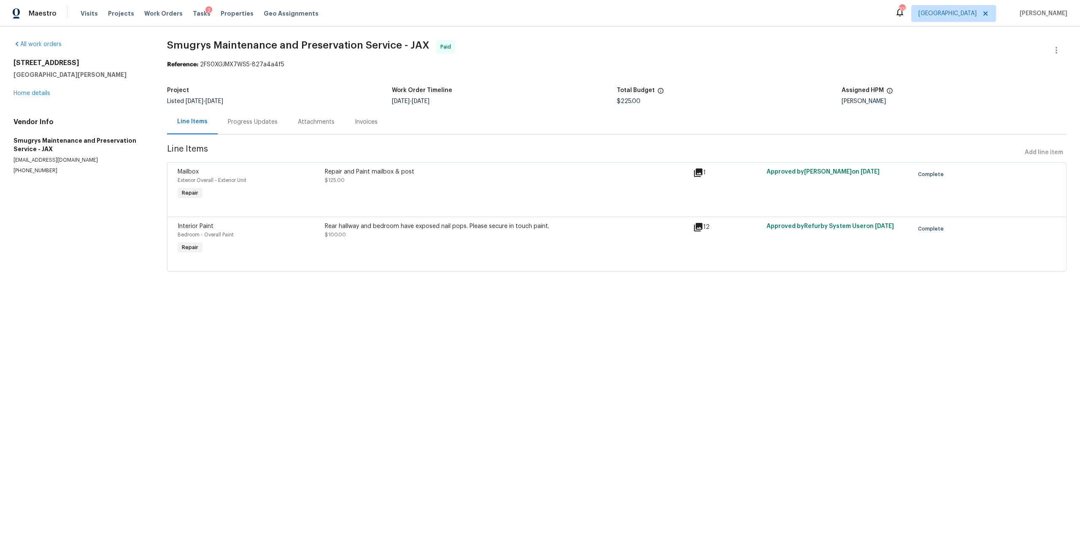
click at [278, 122] on div "Progress Updates" at bounding box center [253, 121] width 70 height 25
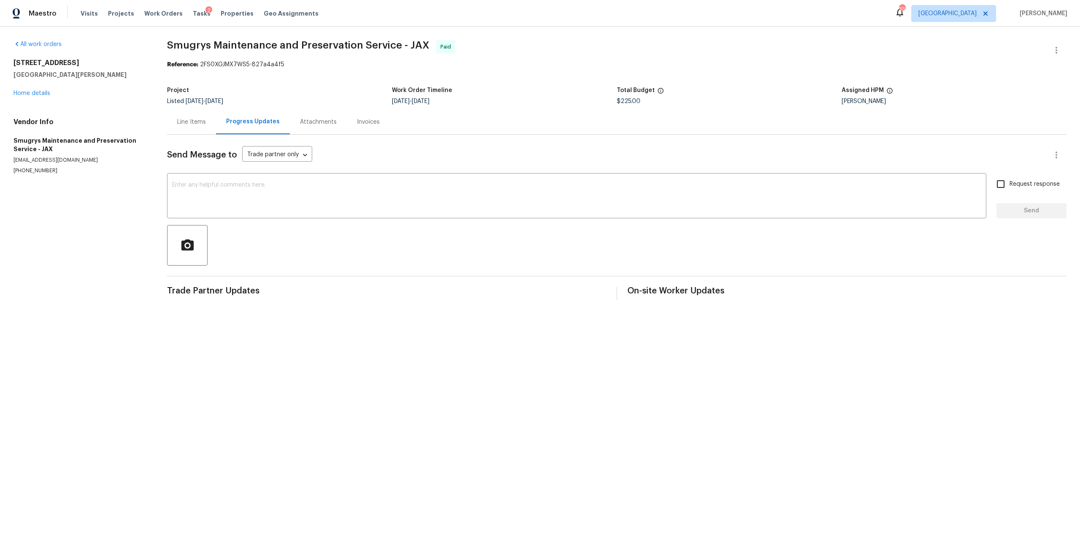
click at [197, 115] on div "Line Items" at bounding box center [191, 121] width 49 height 25
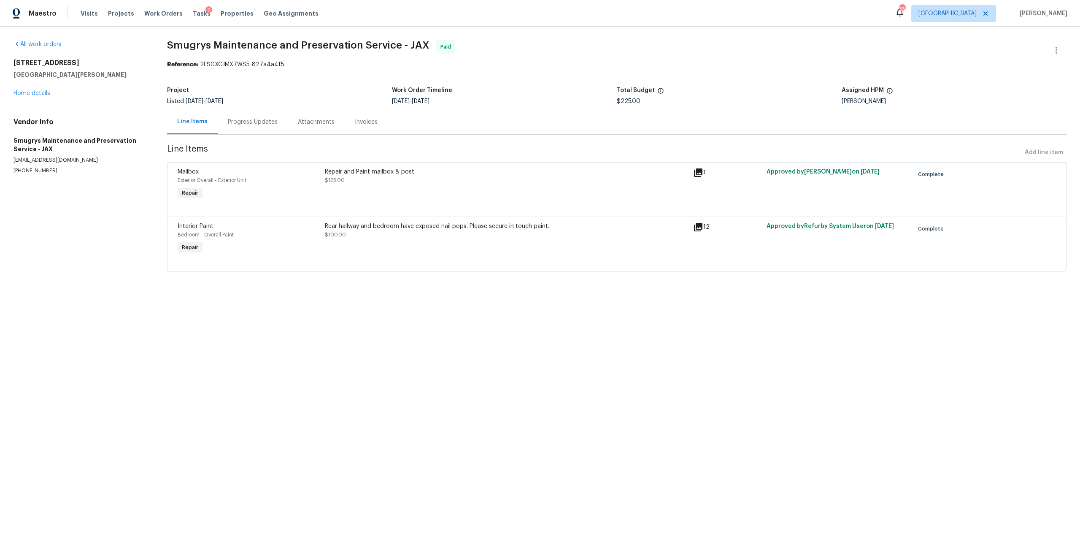
click at [419, 223] on div "Rear hallway and bedroom have exposed nail pops. Please secure in touch paint." at bounding box center [506, 226] width 363 height 8
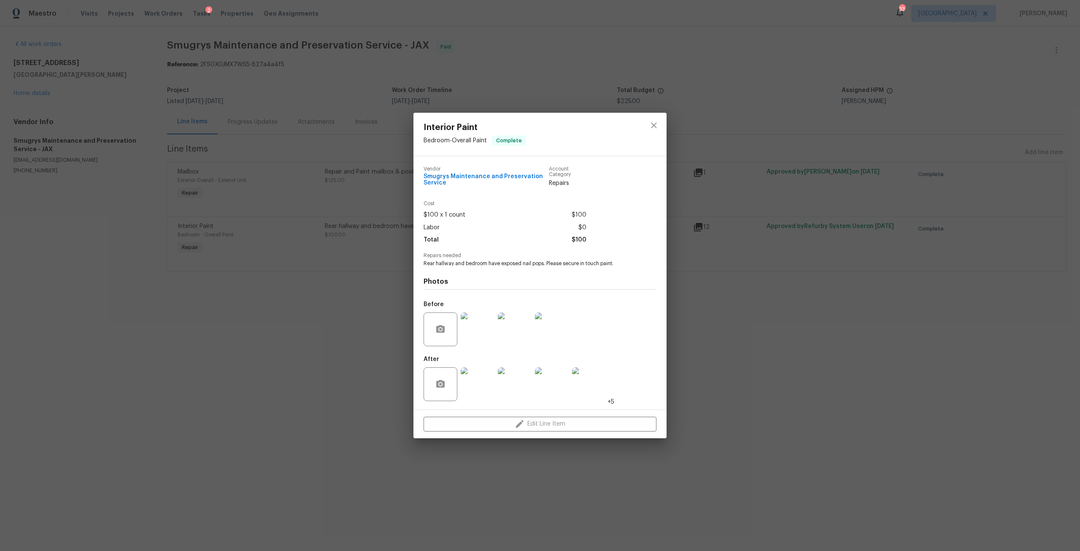
click at [477, 326] on img at bounding box center [478, 329] width 34 height 34
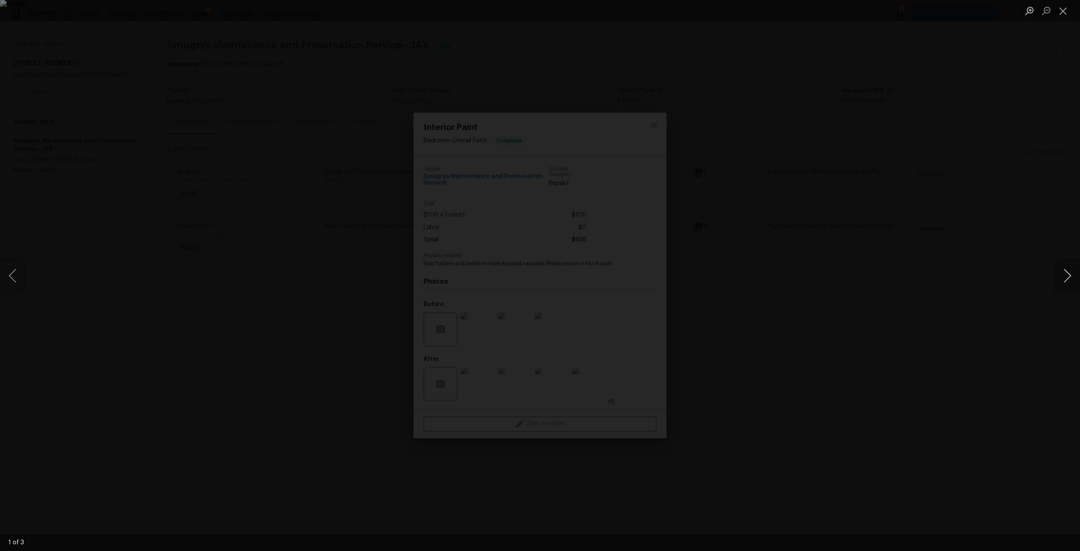
click at [1061, 265] on button "Next image" at bounding box center [1067, 276] width 25 height 34
click at [1058, 265] on button "Next image" at bounding box center [1067, 276] width 25 height 34
click at [1061, 12] on button "Close lightbox" at bounding box center [1063, 10] width 17 height 15
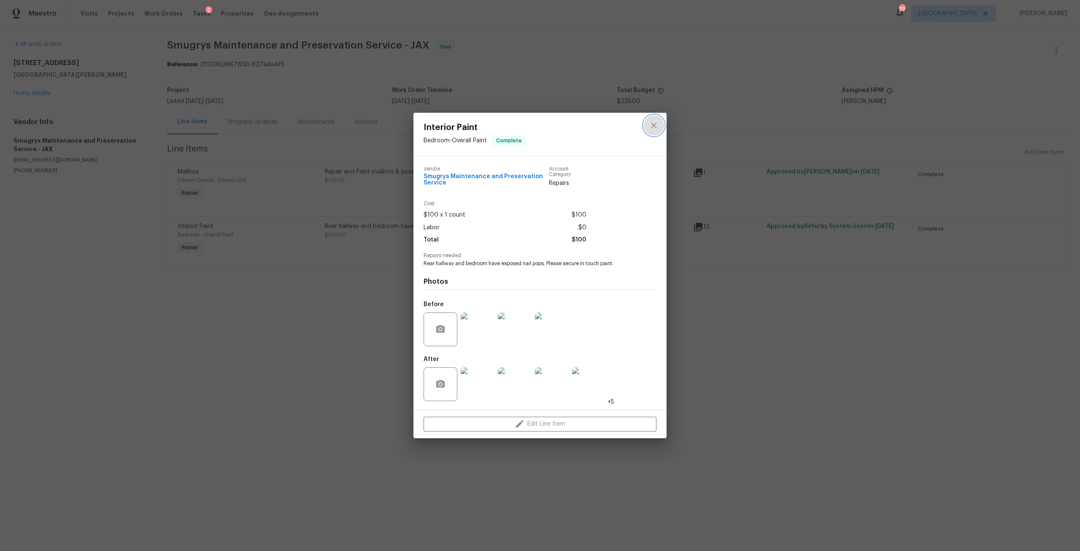
click at [658, 121] on icon "close" at bounding box center [654, 125] width 10 height 10
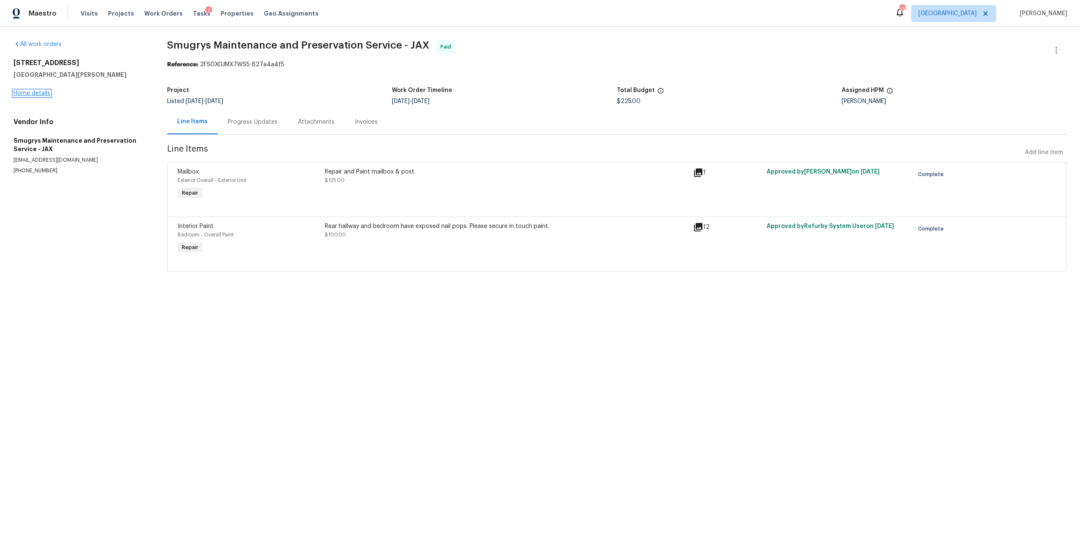
click at [22, 93] on link "Home details" at bounding box center [32, 93] width 37 height 6
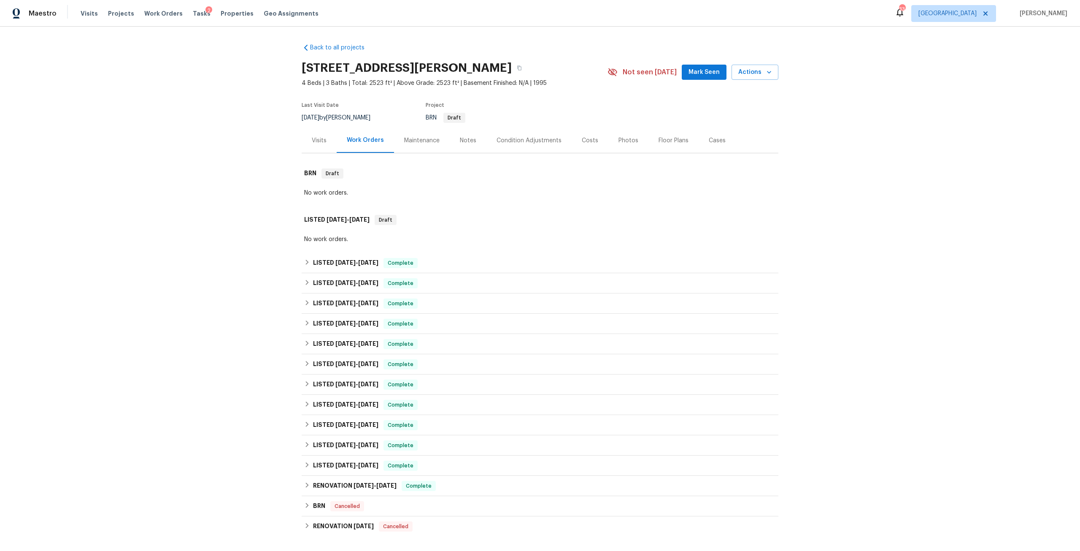
click at [327, 142] on div "Visits" at bounding box center [319, 140] width 35 height 25
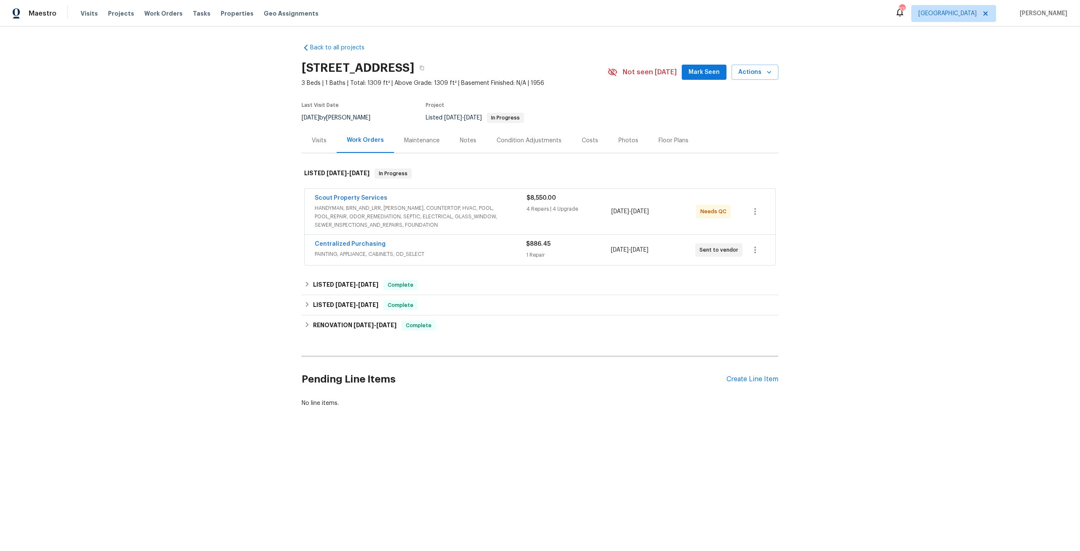
click at [540, 197] on span "$8,550.00" at bounding box center [542, 198] width 30 height 6
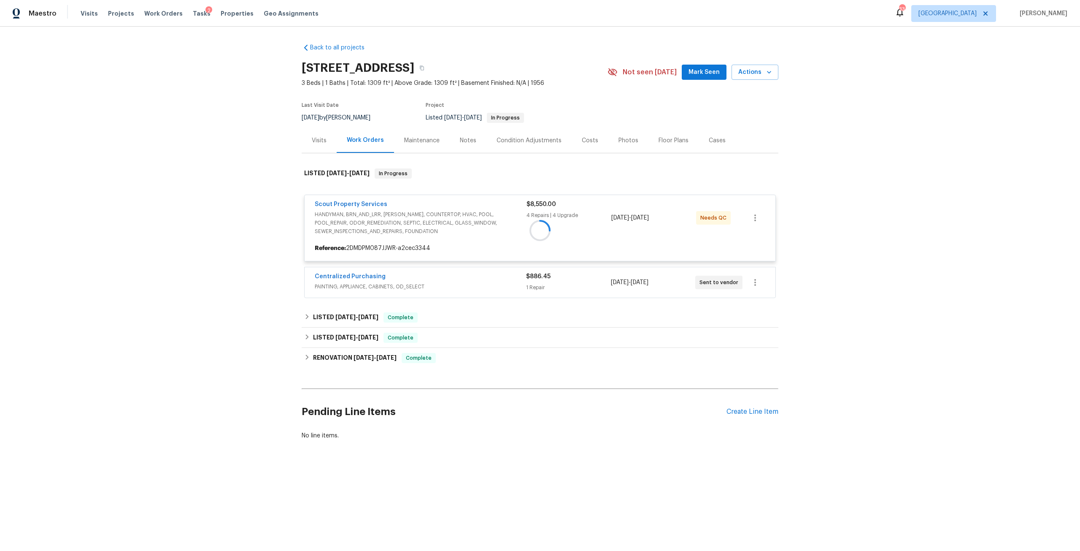
click at [358, 209] on div at bounding box center [540, 230] width 477 height 140
click at [360, 204] on div at bounding box center [540, 230] width 477 height 140
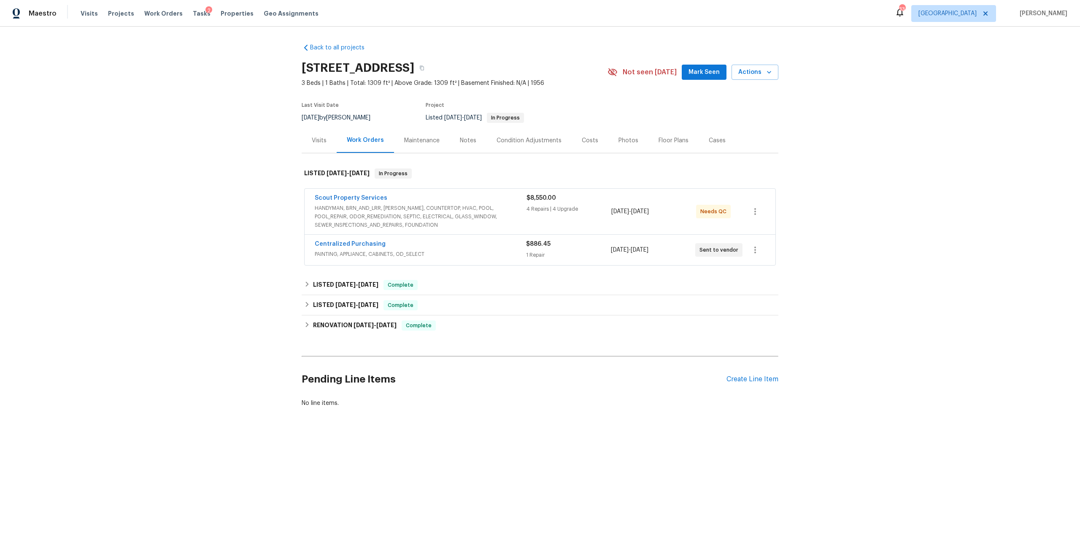
click at [347, 205] on span "HANDYMAN, BRN_AND_LRR, [PERSON_NAME], COUNTERTOP, HVAC, POOL, POOL_REPAIR, ODOR…" at bounding box center [421, 216] width 212 height 25
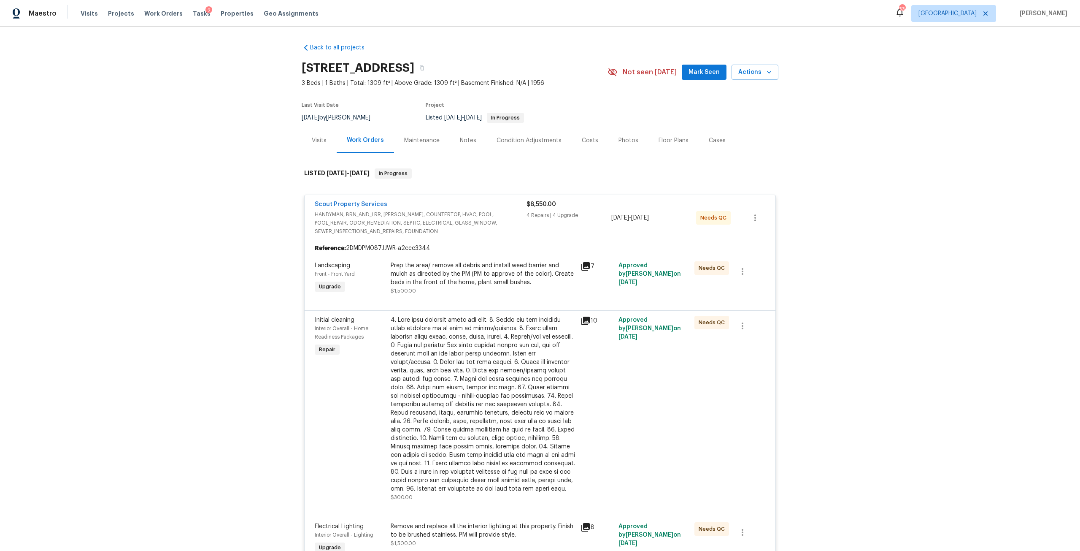
click at [472, 274] on div "Prep the area/ remove all debris and install weed barrier and mulch as directed…" at bounding box center [483, 273] width 185 height 25
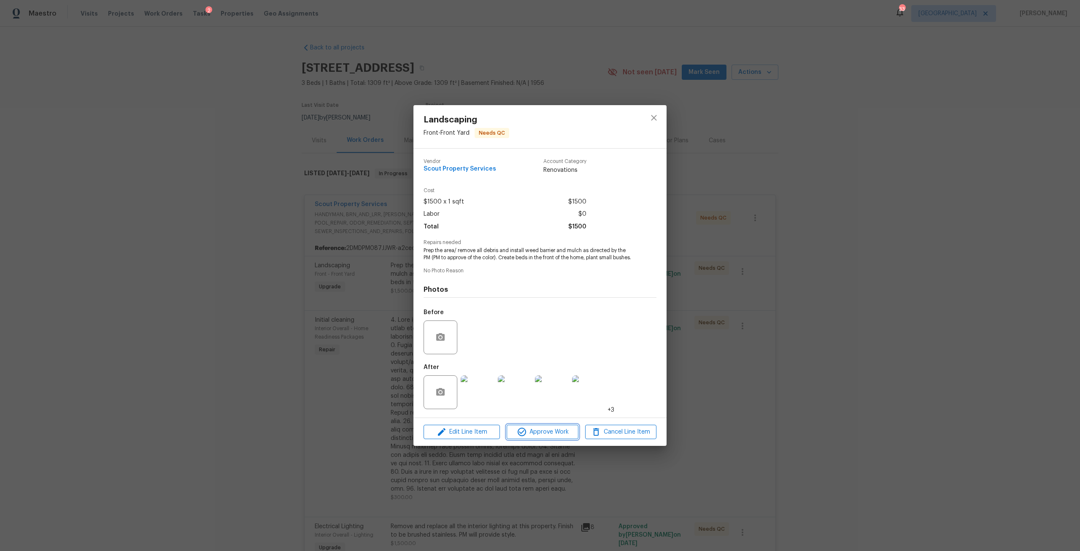
click at [550, 437] on span "Approve Work" at bounding box center [542, 432] width 66 height 11
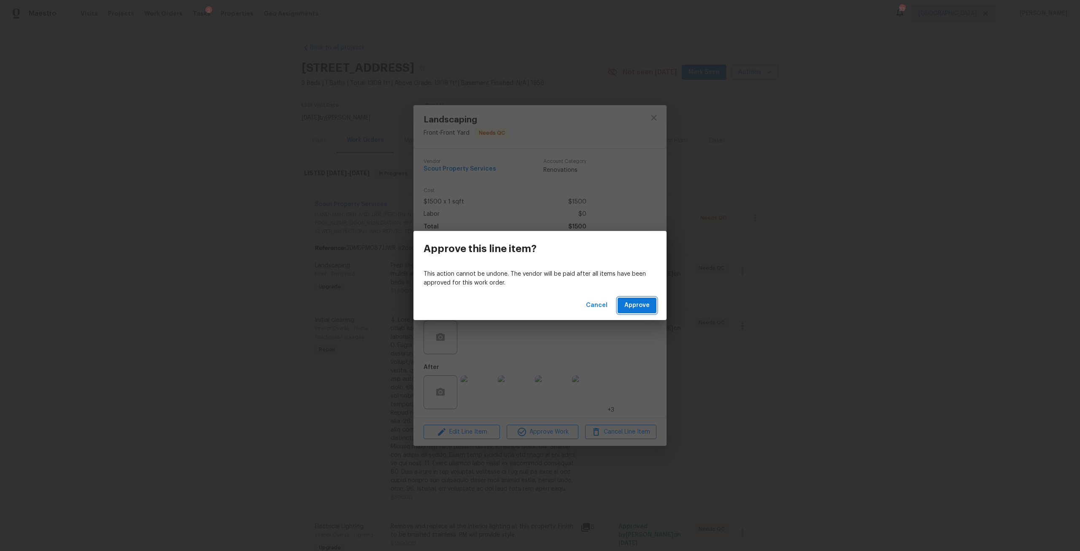
click at [639, 300] on button "Approve" at bounding box center [637, 305] width 39 height 16
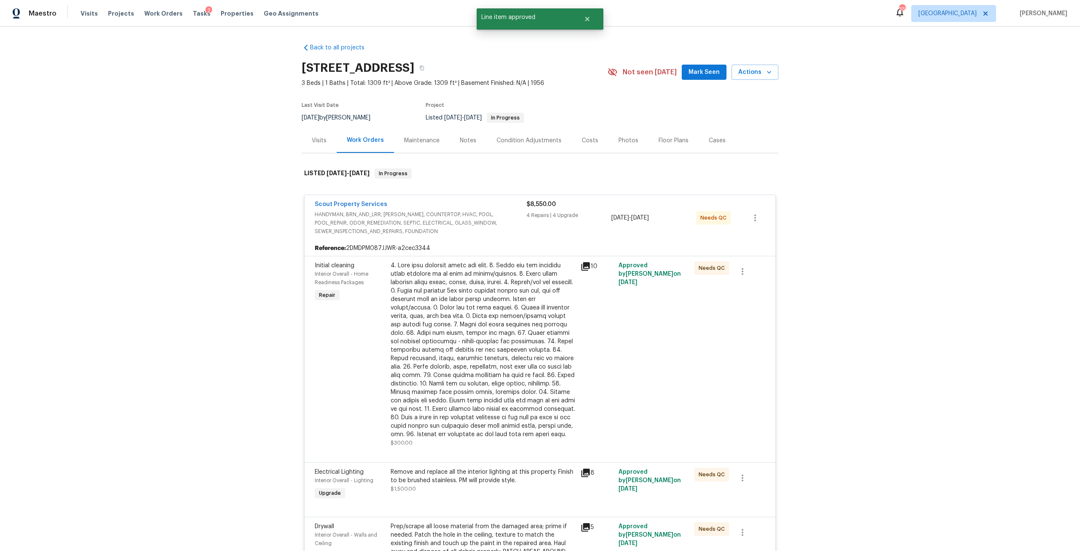
click at [485, 289] on div at bounding box center [483, 349] width 185 height 177
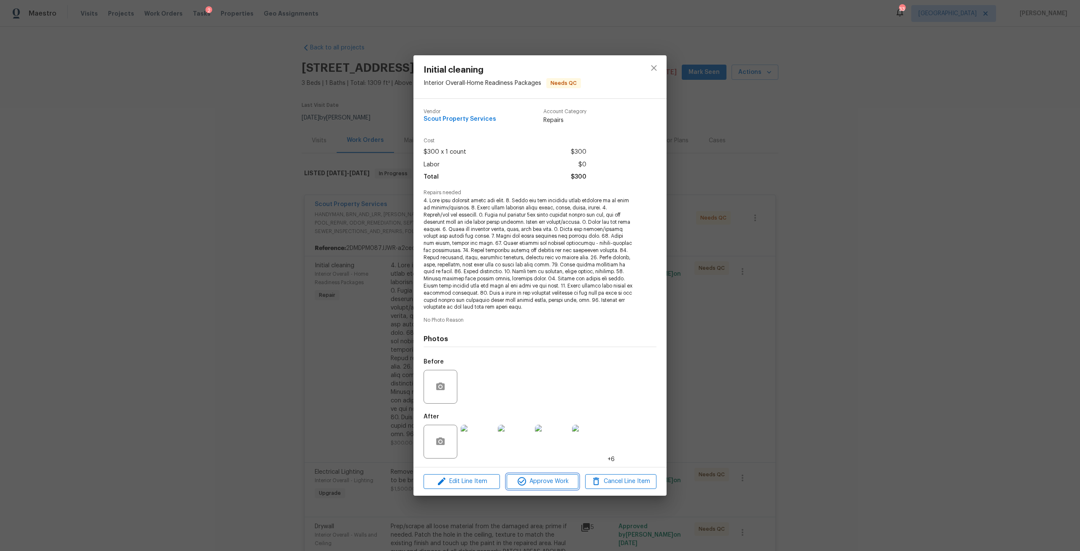
click at [550, 479] on span "Approve Work" at bounding box center [542, 481] width 66 height 11
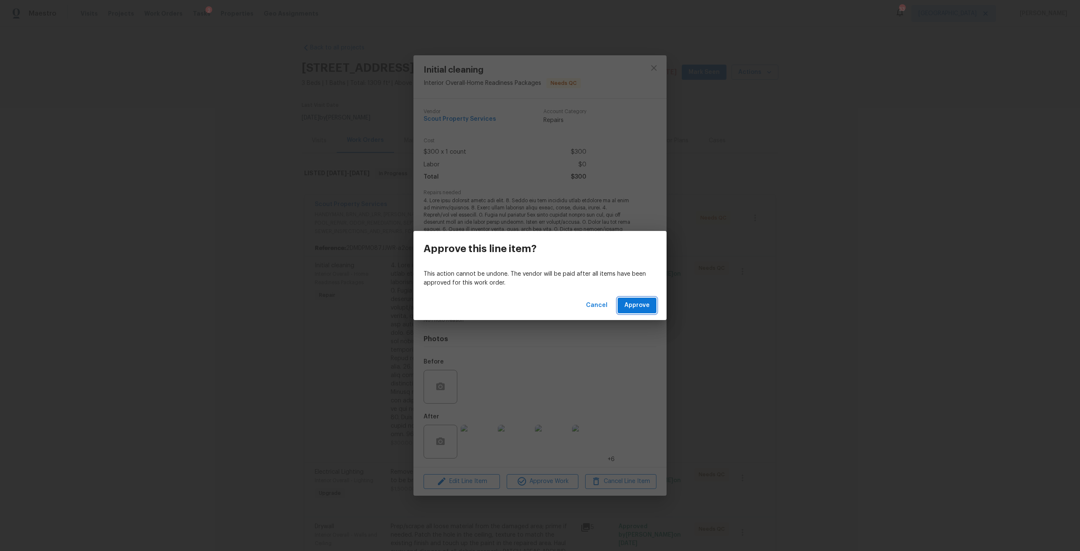
click at [631, 312] on button "Approve" at bounding box center [637, 305] width 39 height 16
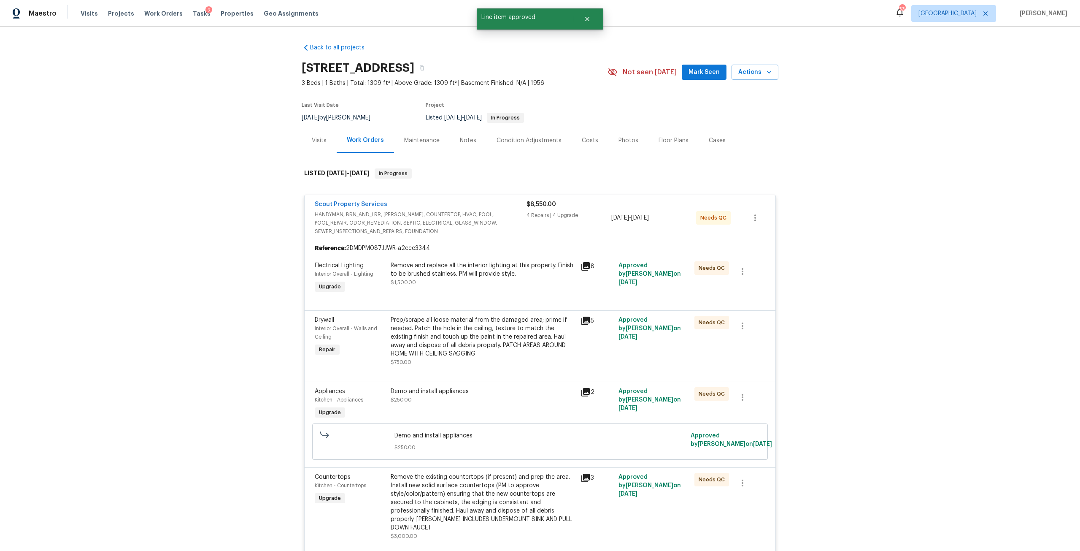
click at [443, 272] on div "Remove and replace all the interior lighting at this property. Finish to be bru…" at bounding box center [483, 269] width 185 height 17
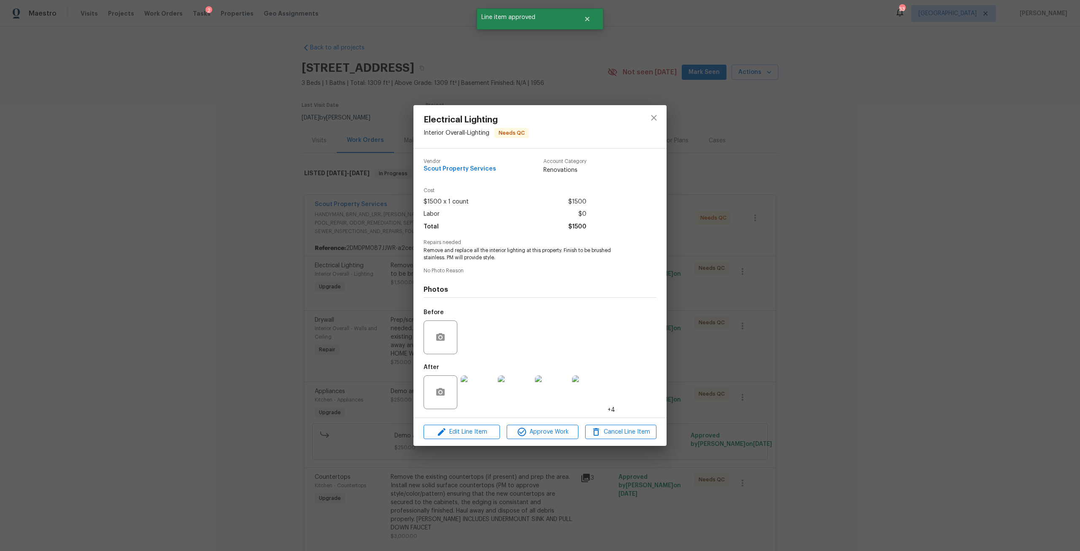
click at [490, 394] on img at bounding box center [478, 392] width 34 height 34
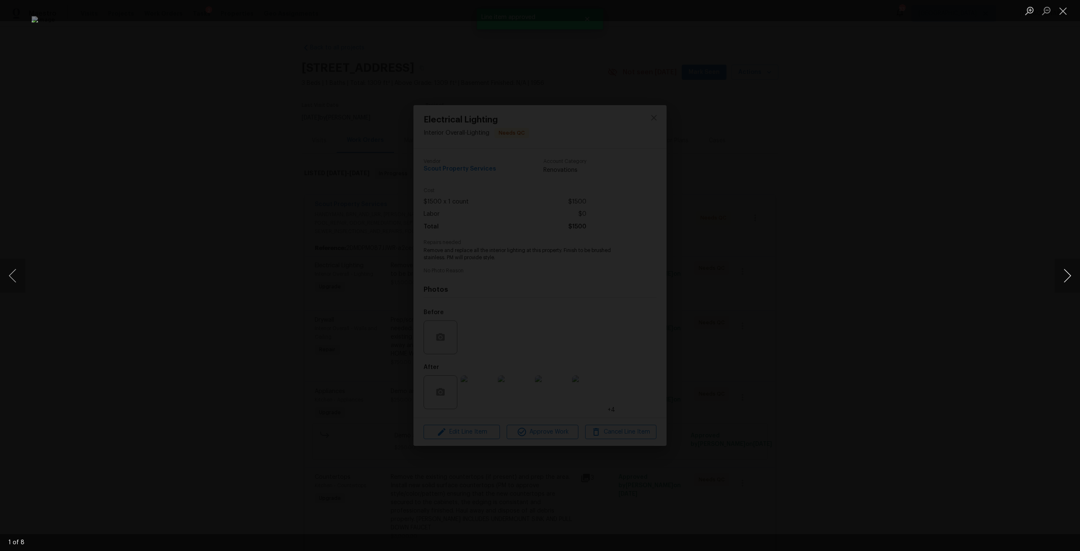
click at [1070, 269] on button "Next image" at bounding box center [1067, 276] width 25 height 34
click at [1071, 5] on button "Close lightbox" at bounding box center [1063, 10] width 17 height 15
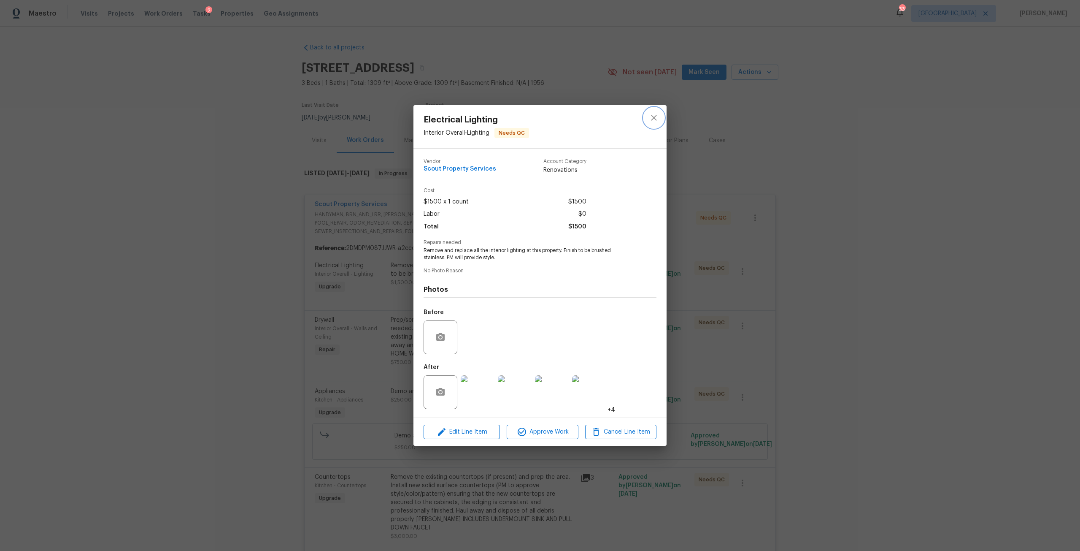
click at [662, 119] on button "close" at bounding box center [654, 118] width 20 height 20
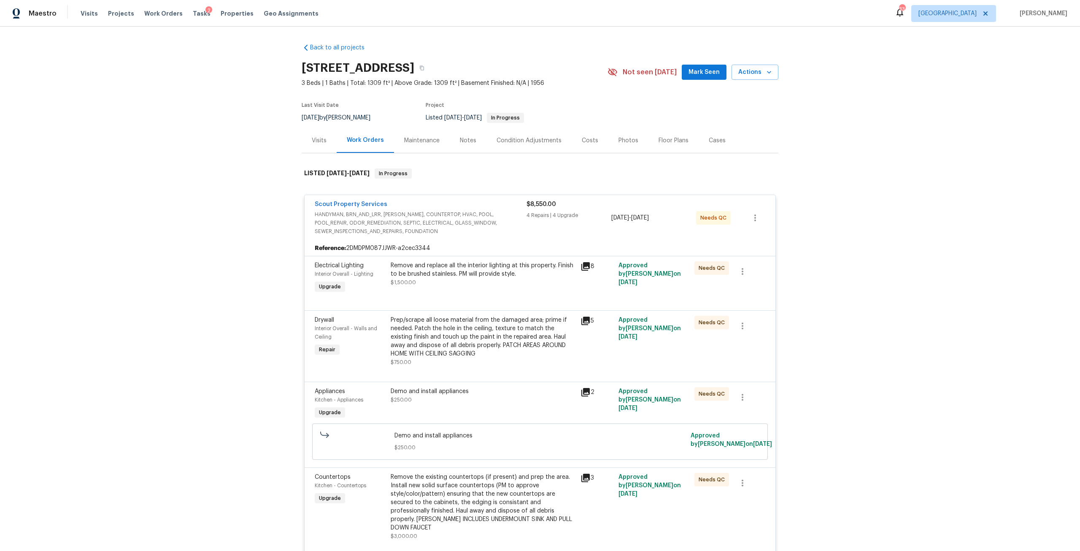
click at [506, 310] on div "Electrical Lighting Interior Overall - Lighting Upgrade Remove and replace all …" at bounding box center [540, 283] width 471 height 54
click at [498, 276] on div "Remove and replace all the interior lighting at this property. Finish to be bru…" at bounding box center [483, 269] width 185 height 17
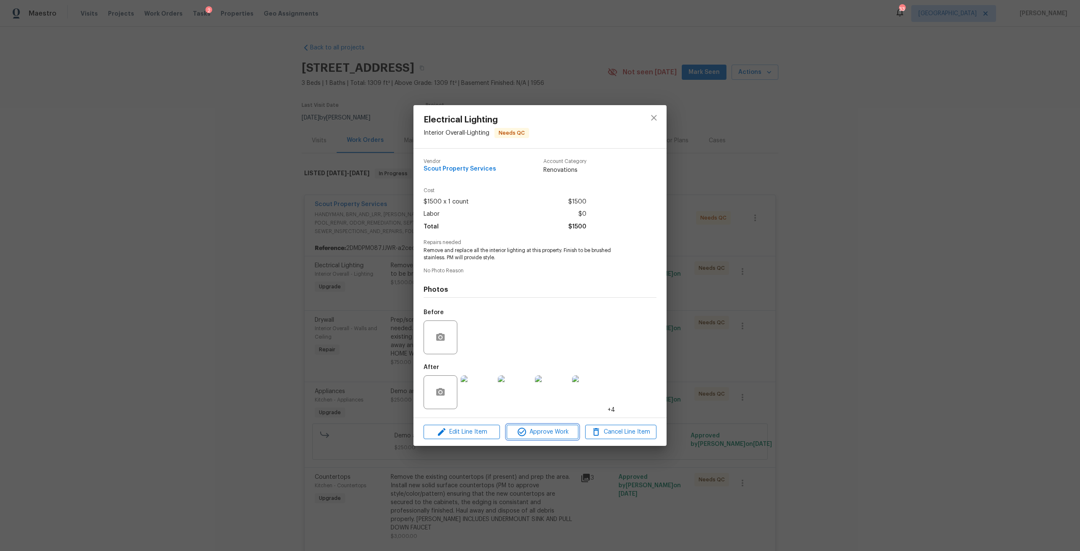
click at [529, 430] on span "Approve Work" at bounding box center [542, 432] width 66 height 11
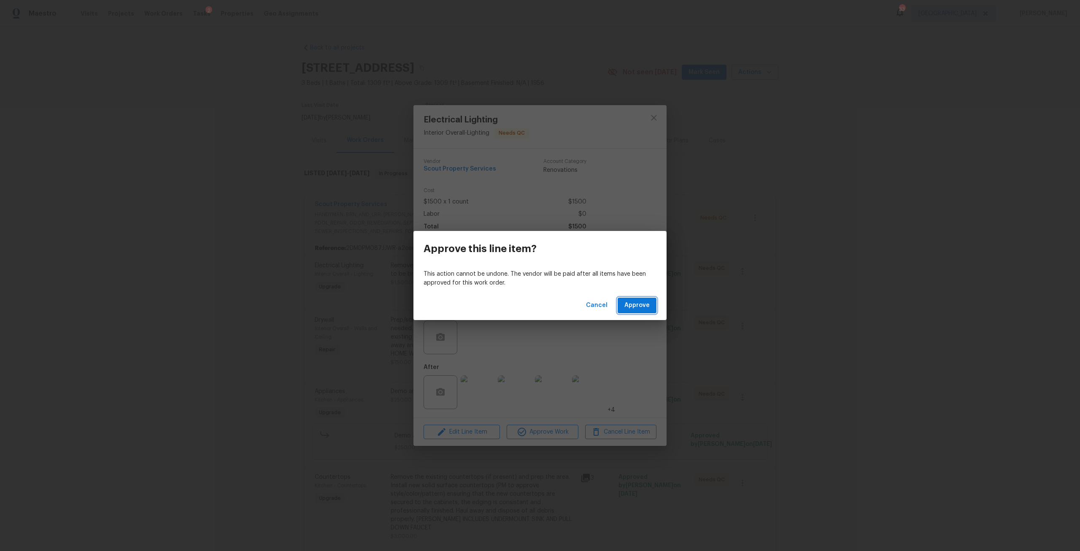
click at [639, 300] on span "Approve" at bounding box center [636, 305] width 25 height 11
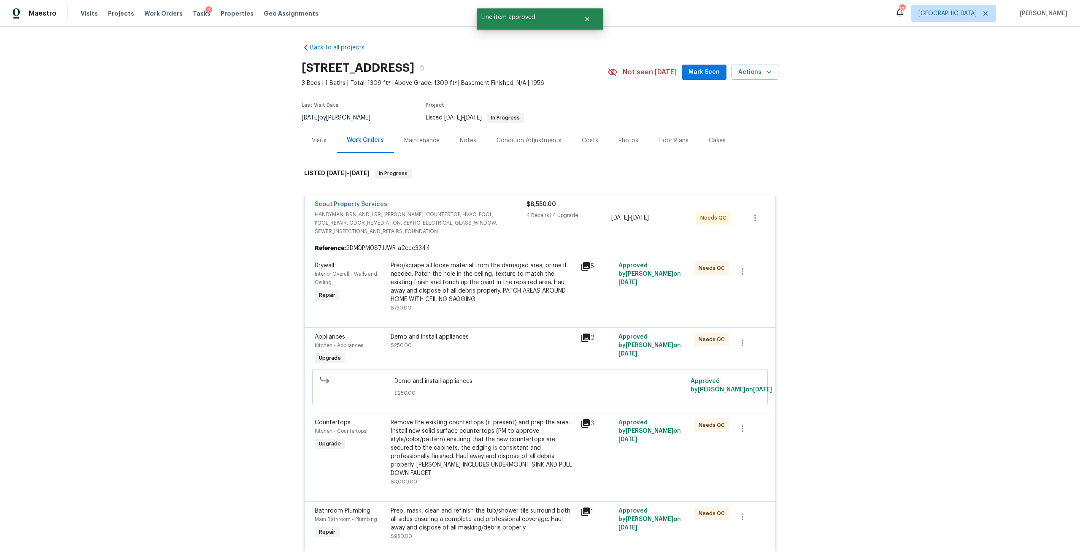
click at [508, 284] on div "Prep/scrape all loose material from the damaged area; prime if needed. Patch th…" at bounding box center [483, 282] width 185 height 42
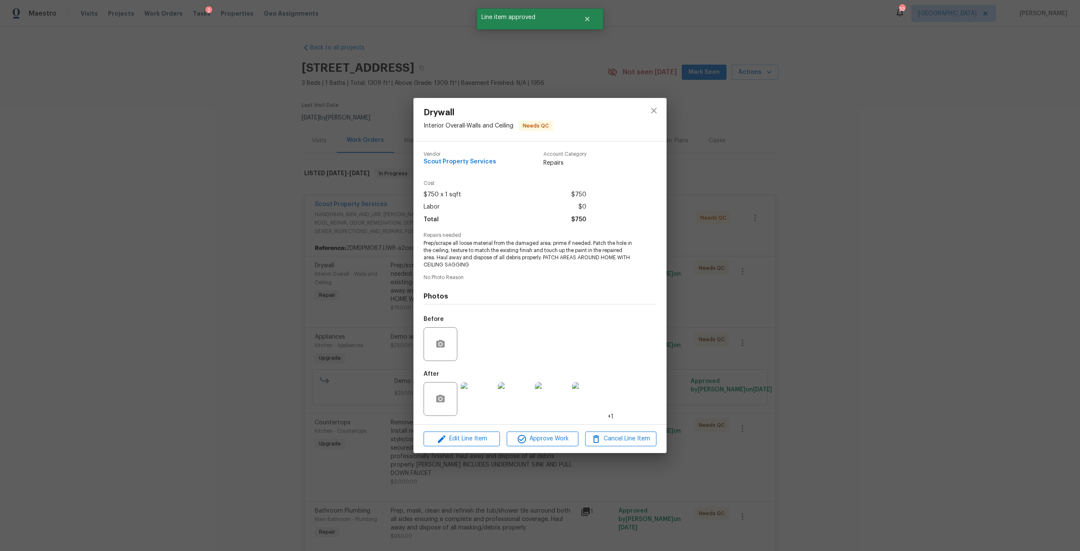
click at [470, 405] on img at bounding box center [478, 399] width 34 height 34
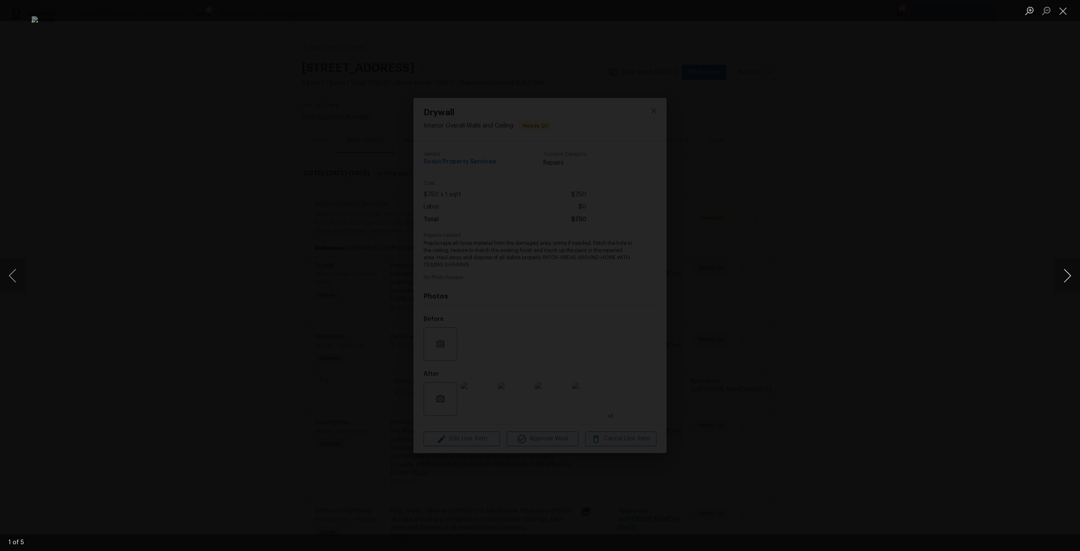
click at [1072, 276] on button "Next image" at bounding box center [1067, 276] width 25 height 34
click at [1068, 277] on button "Next image" at bounding box center [1067, 276] width 25 height 34
click at [982, 208] on div "Lightbox" at bounding box center [540, 275] width 1080 height 551
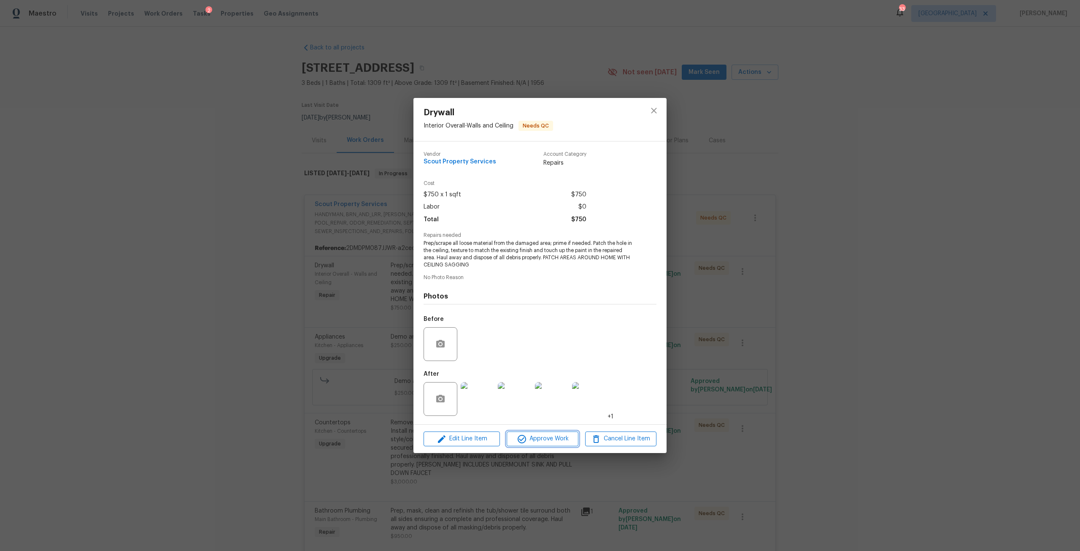
click at [541, 432] on button "Approve Work" at bounding box center [542, 438] width 71 height 15
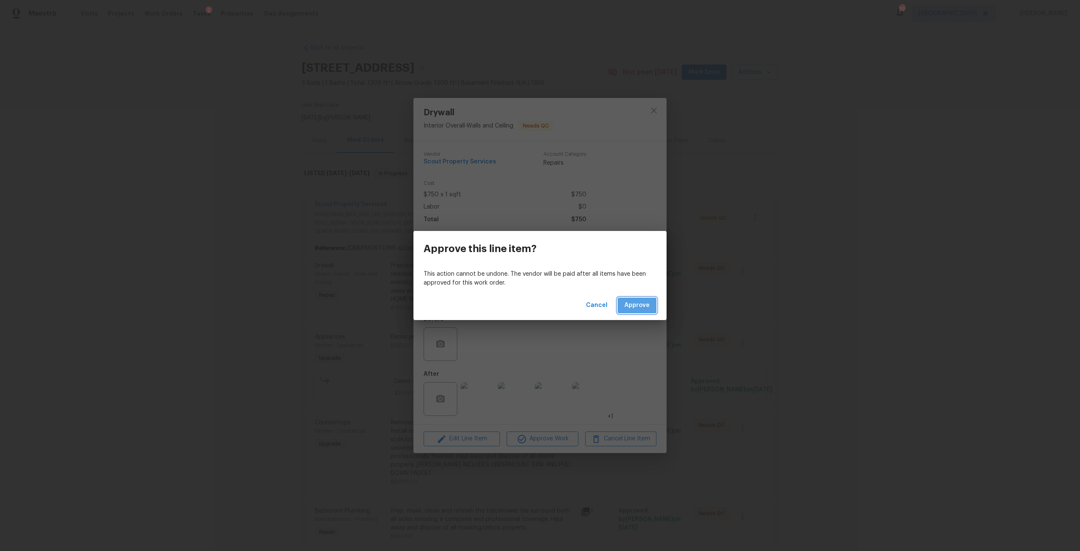
click at [639, 306] on span "Approve" at bounding box center [636, 305] width 25 height 11
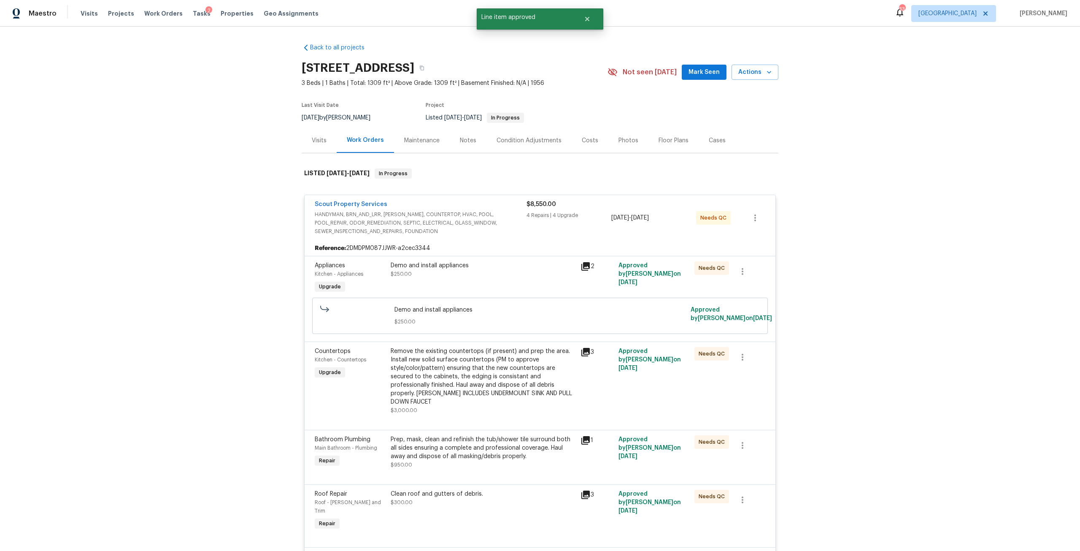
click at [457, 275] on div "Demo and install appliances $250.00" at bounding box center [483, 269] width 185 height 17
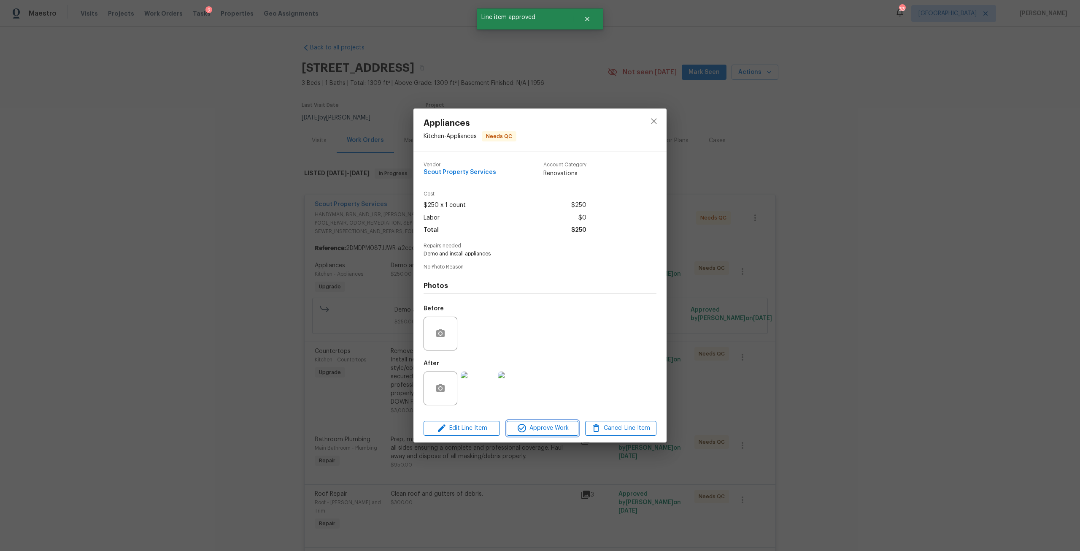
click at [558, 429] on span "Approve Work" at bounding box center [542, 428] width 66 height 11
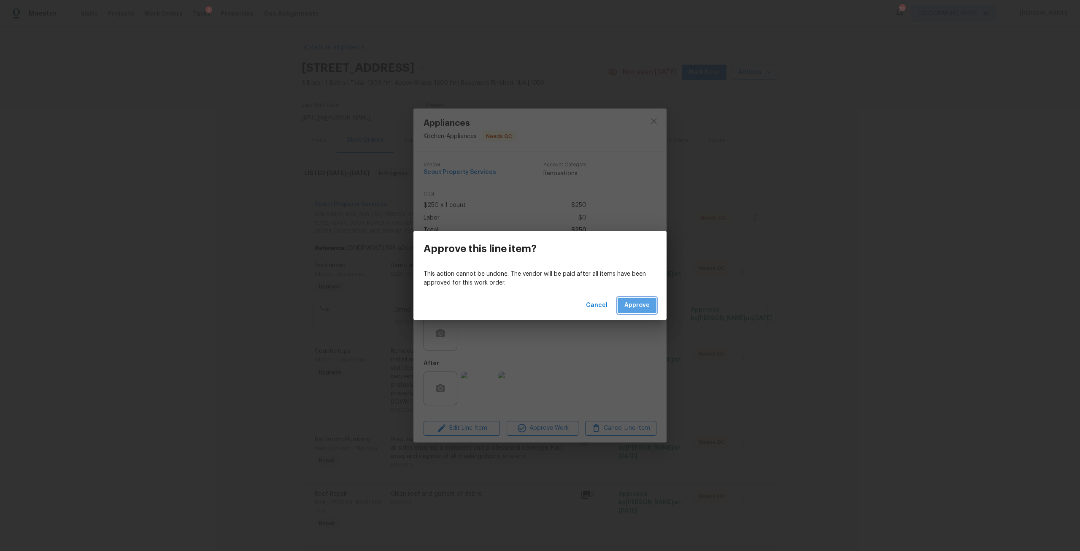
click at [637, 300] on span "Approve" at bounding box center [636, 305] width 25 height 11
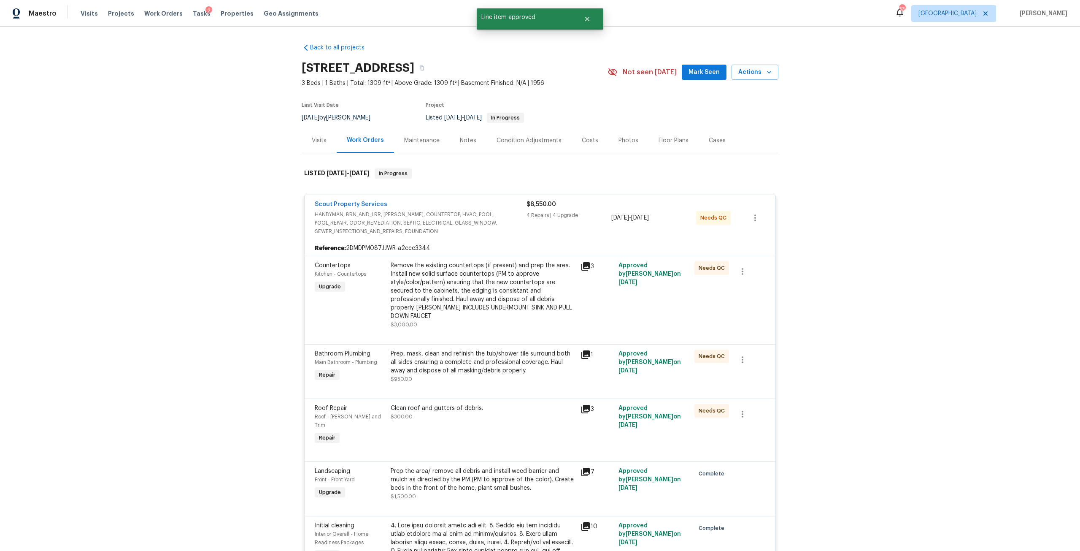
click at [488, 278] on div "Remove the existing countertops (if present) and prep the area. Install new sol…" at bounding box center [483, 290] width 185 height 59
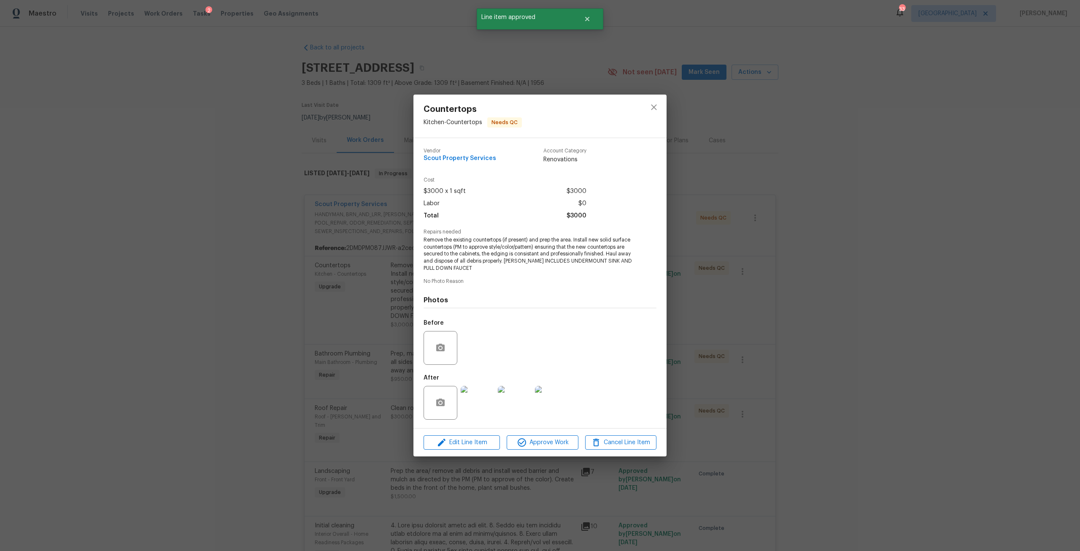
click at [478, 399] on img at bounding box center [478, 403] width 34 height 34
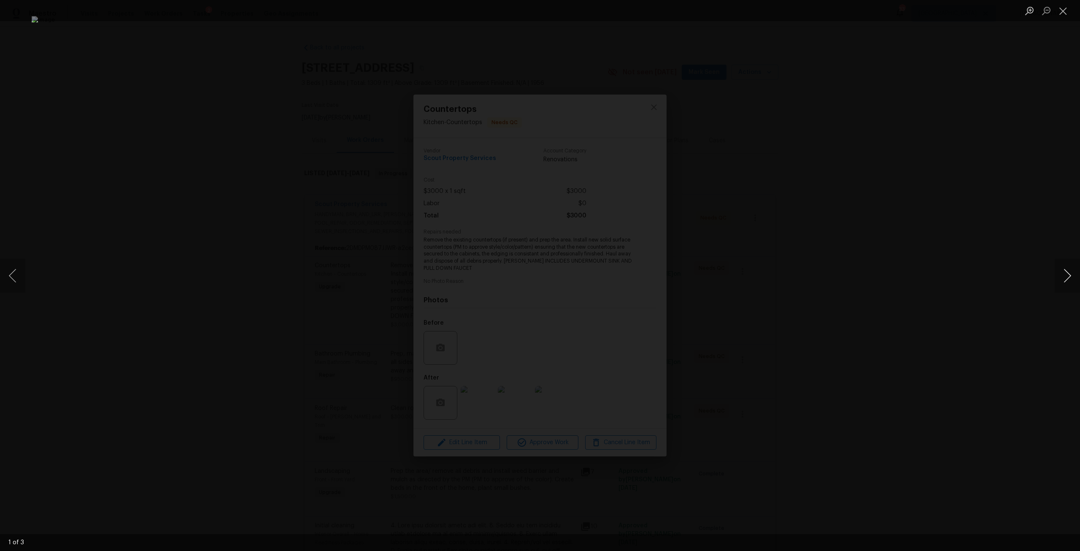
click at [1067, 271] on button "Next image" at bounding box center [1067, 276] width 25 height 34
click at [987, 247] on div "Lightbox" at bounding box center [540, 275] width 1080 height 551
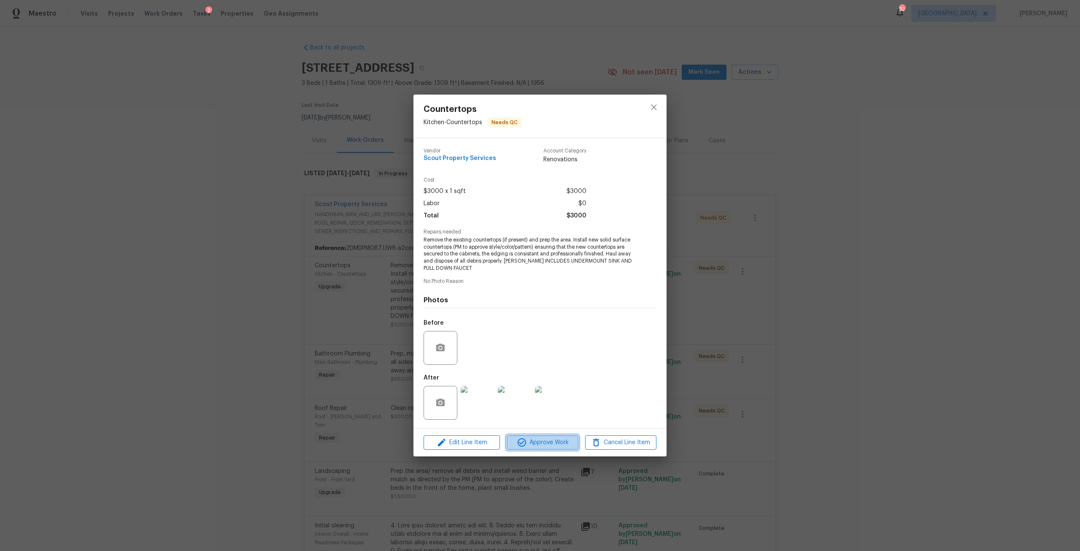
click at [542, 442] on span "Approve Work" at bounding box center [542, 442] width 66 height 11
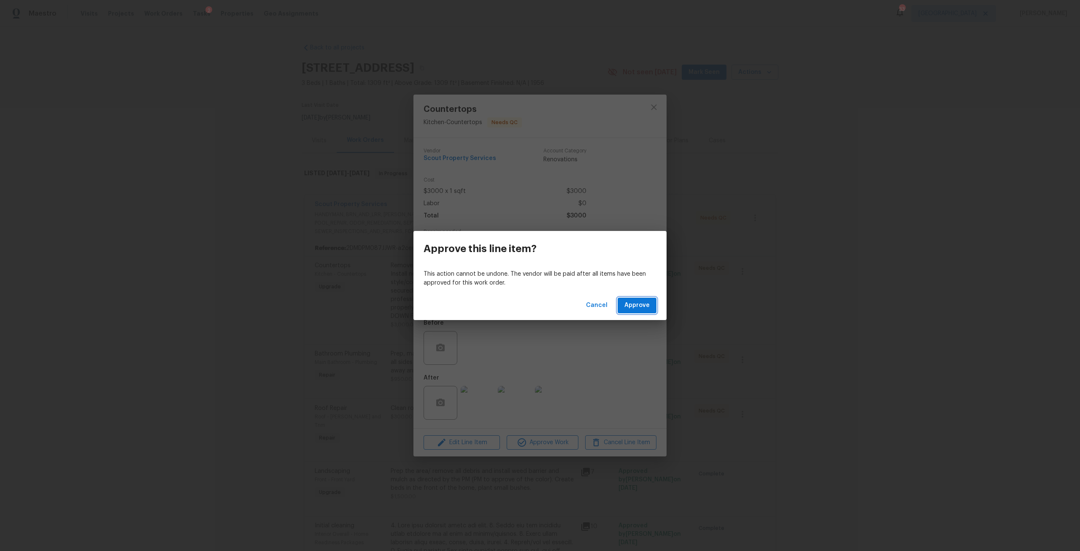
click at [640, 311] on button "Approve" at bounding box center [637, 305] width 39 height 16
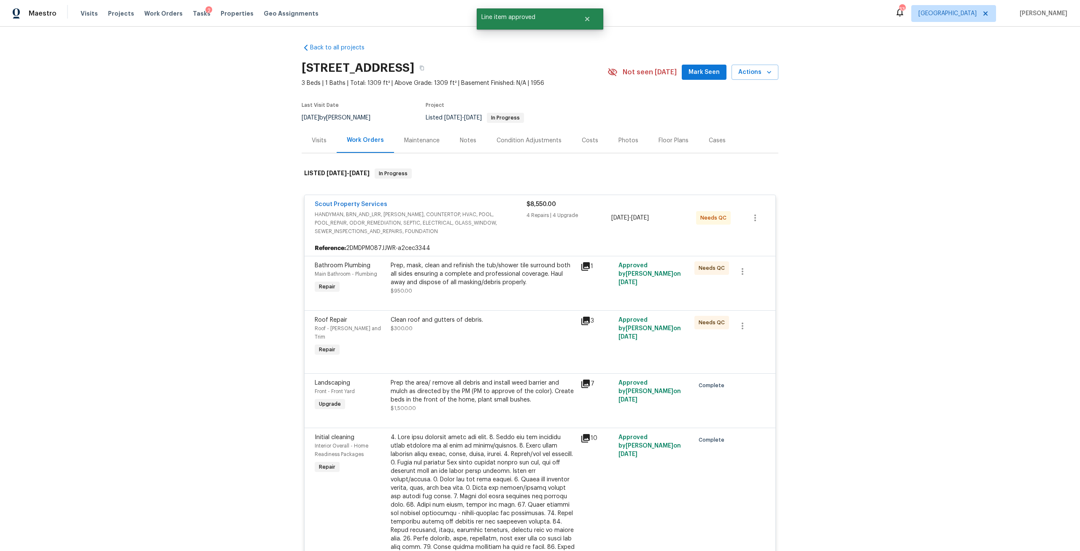
click at [477, 271] on div "Prep, mask, clean and refinish the tub/shower tile surround both all sides ensu…" at bounding box center [483, 273] width 185 height 25
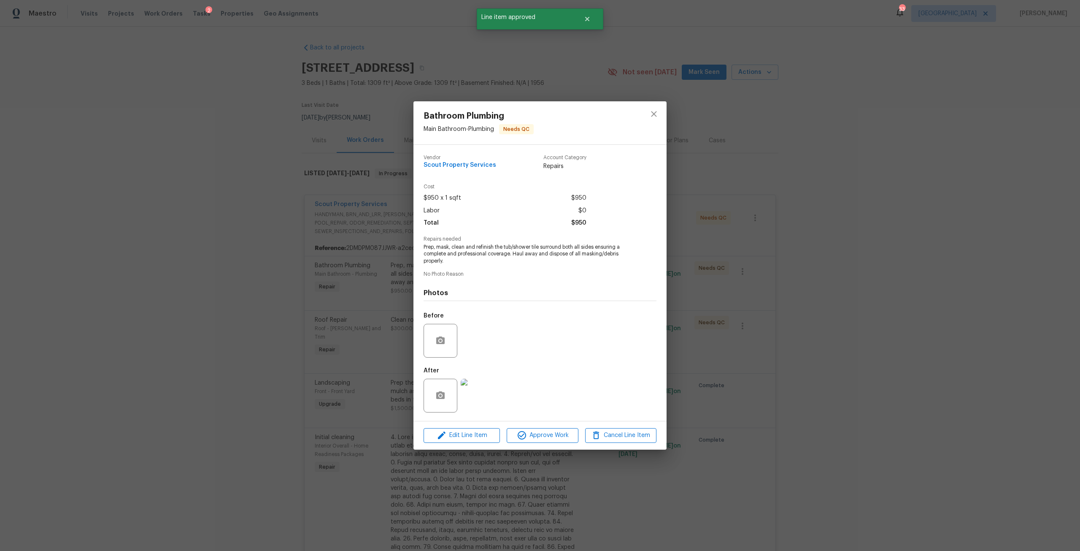
click at [480, 393] on img at bounding box center [478, 395] width 34 height 34
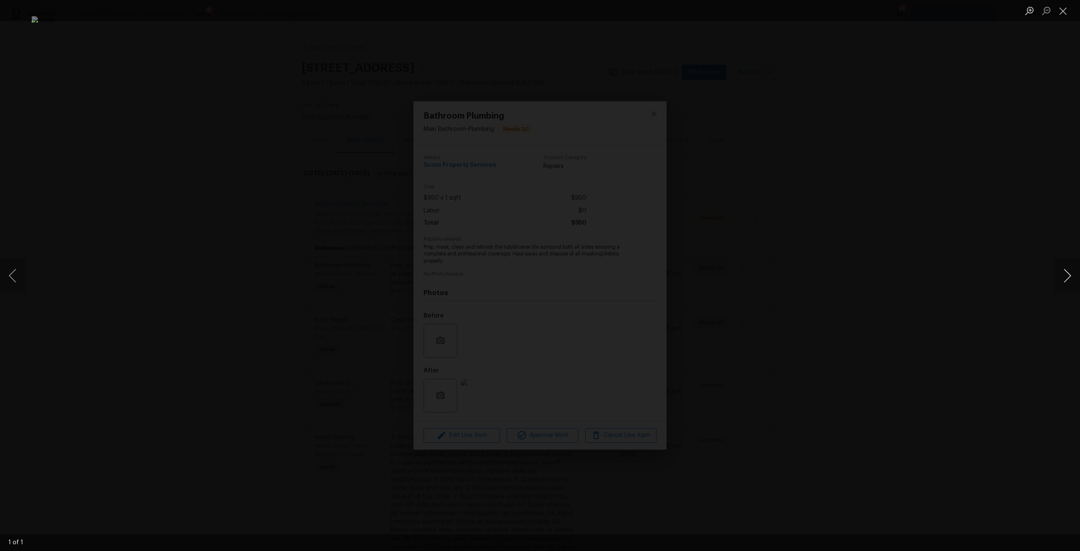
click at [1061, 277] on button "Next image" at bounding box center [1067, 276] width 25 height 34
click at [1062, 275] on button "Next image" at bounding box center [1067, 276] width 25 height 34
click at [1061, 8] on button "Close lightbox" at bounding box center [1063, 10] width 17 height 15
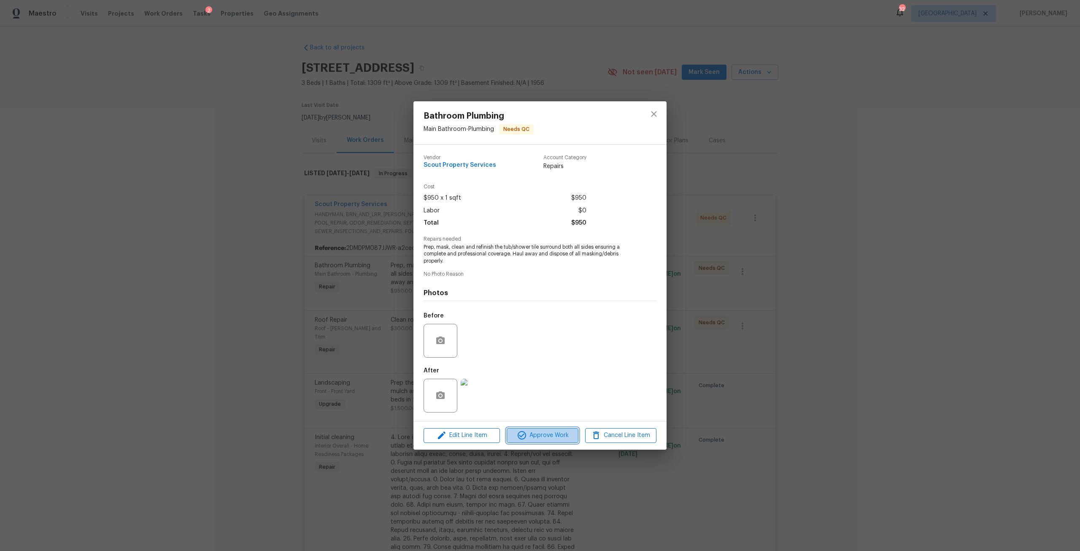
click at [545, 432] on span "Approve Work" at bounding box center [542, 435] width 66 height 11
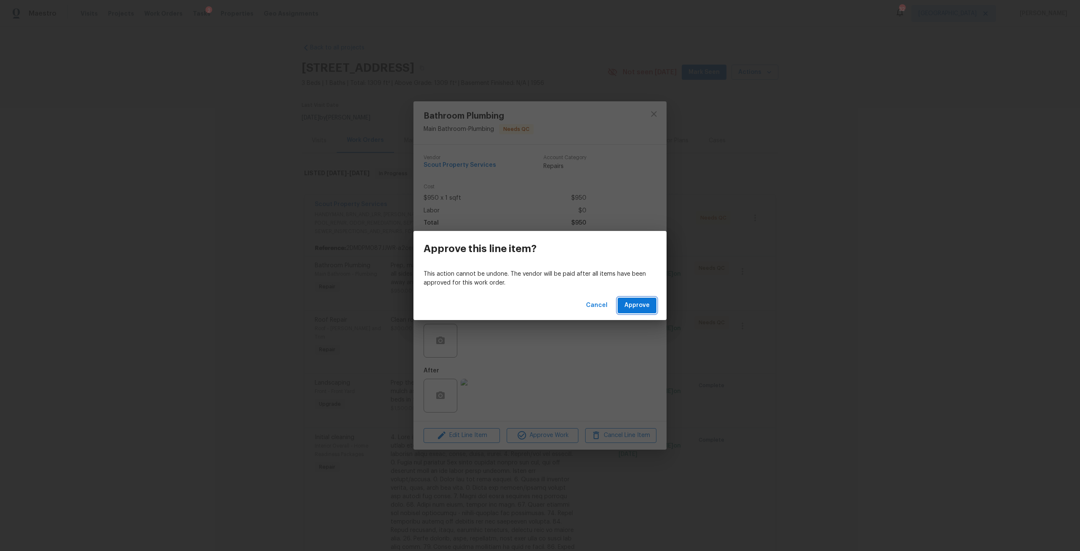
click at [632, 302] on span "Approve" at bounding box center [636, 305] width 25 height 11
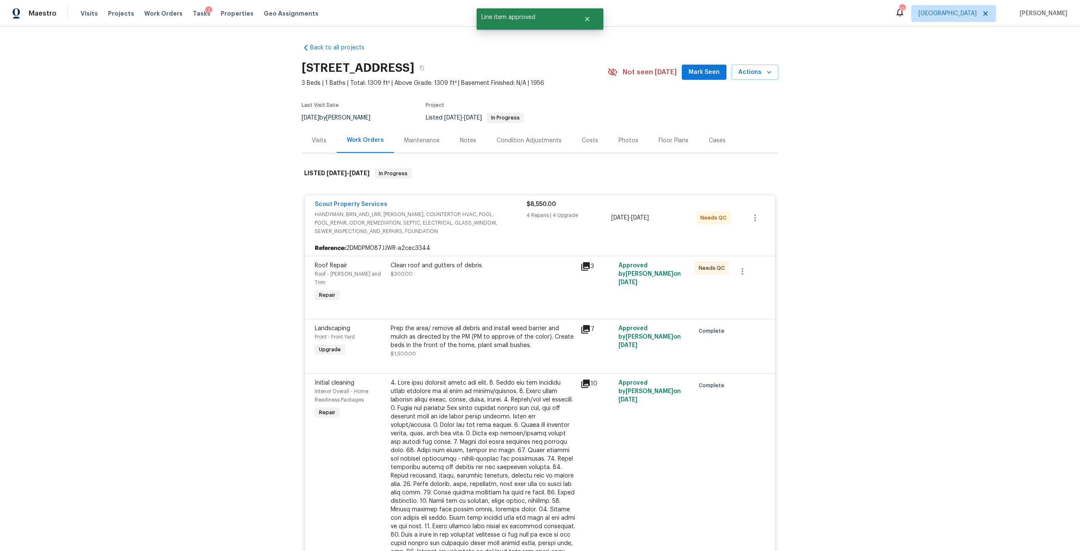
click at [496, 276] on div "Clean roof and gutters of debris. $300.00" at bounding box center [483, 269] width 185 height 17
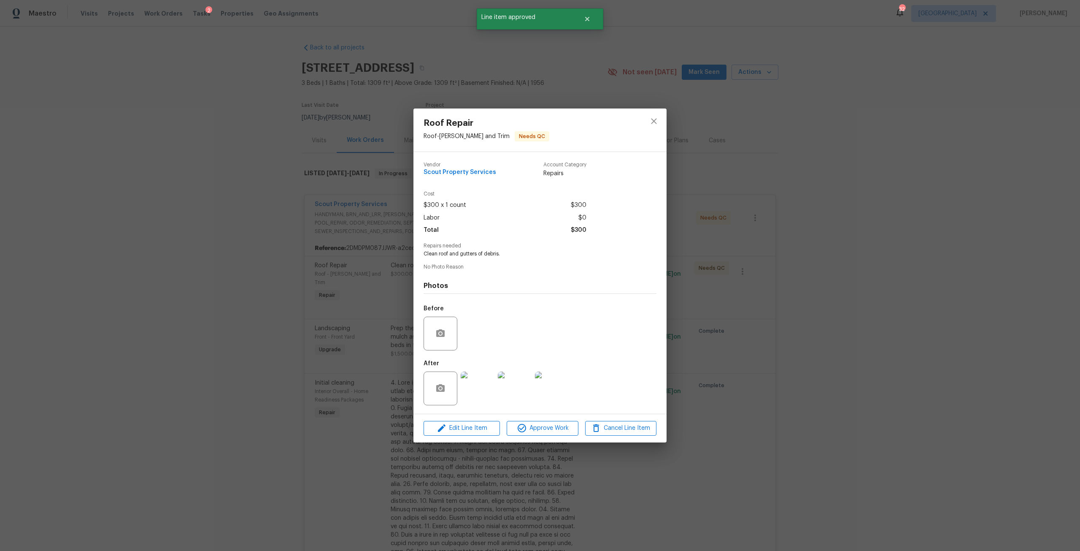
click at [464, 385] on img at bounding box center [478, 388] width 34 height 34
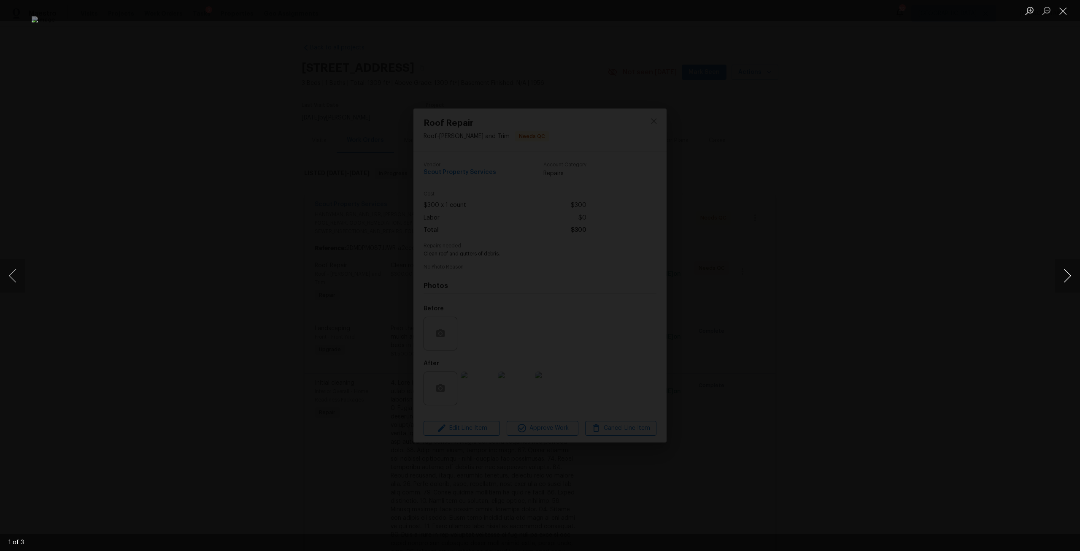
click at [1068, 273] on button "Next image" at bounding box center [1067, 276] width 25 height 34
click at [964, 276] on div "Lightbox" at bounding box center [540, 275] width 1080 height 551
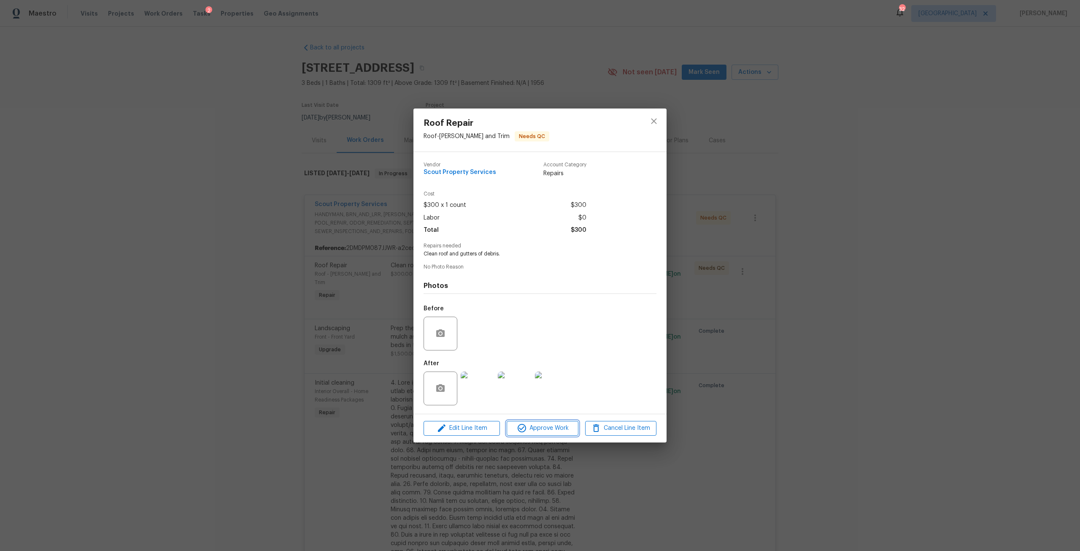
click at [566, 429] on span "Approve Work" at bounding box center [542, 428] width 66 height 11
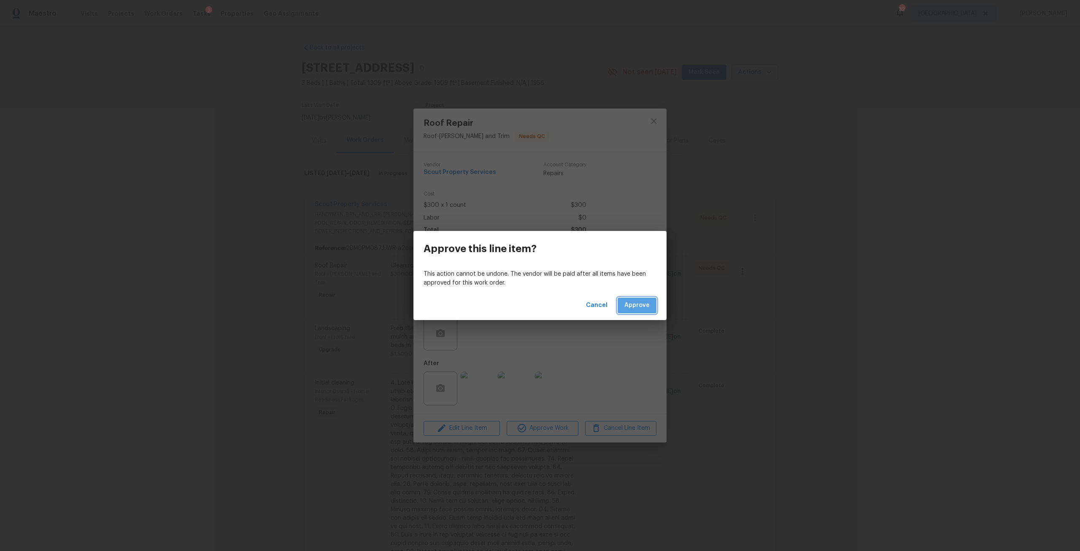
click at [635, 303] on span "Approve" at bounding box center [636, 305] width 25 height 11
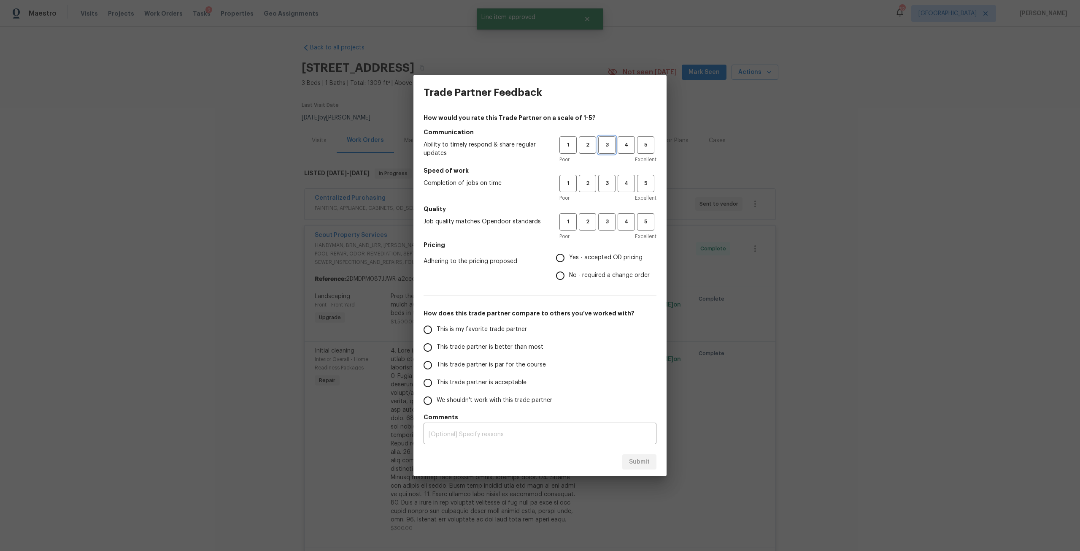
click at [608, 137] on button "3" at bounding box center [606, 144] width 17 height 17
click at [615, 180] on button "3" at bounding box center [606, 183] width 17 height 17
drag, startPoint x: 603, startPoint y: 223, endPoint x: 583, endPoint y: 243, distance: 28.0
click at [604, 223] on span "3" at bounding box center [607, 222] width 16 height 10
click at [572, 257] on span "Yes - accepted OD pricing" at bounding box center [605, 257] width 73 height 9
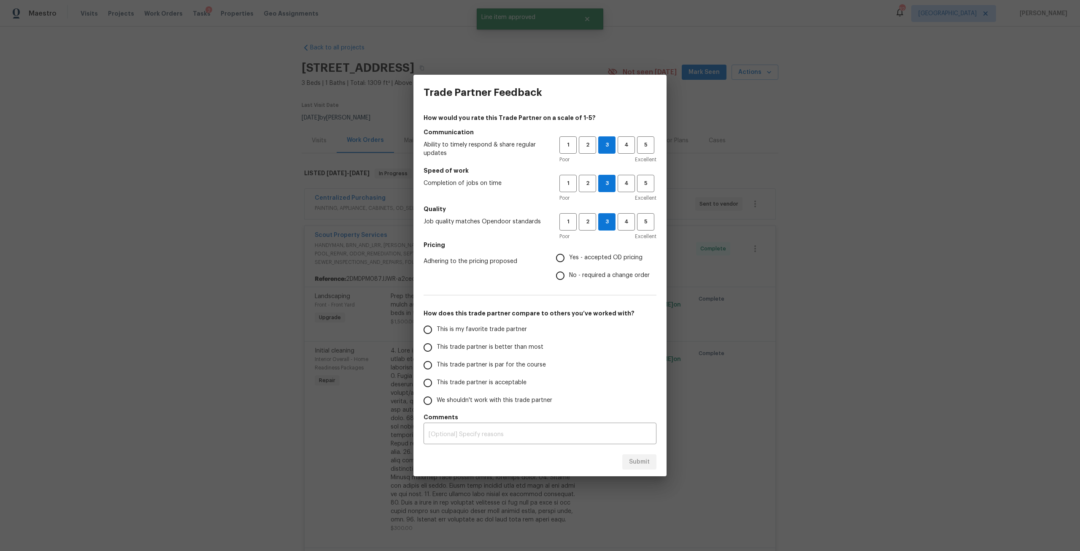
click at [569, 257] on input "Yes - accepted OD pricing" at bounding box center [560, 258] width 18 height 18
radio input "true"
click at [472, 354] on label "This trade partner is better than most" at bounding box center [485, 347] width 133 height 18
click at [437, 354] on input "This trade partner is better than most" at bounding box center [428, 347] width 18 height 18
radio input "false"
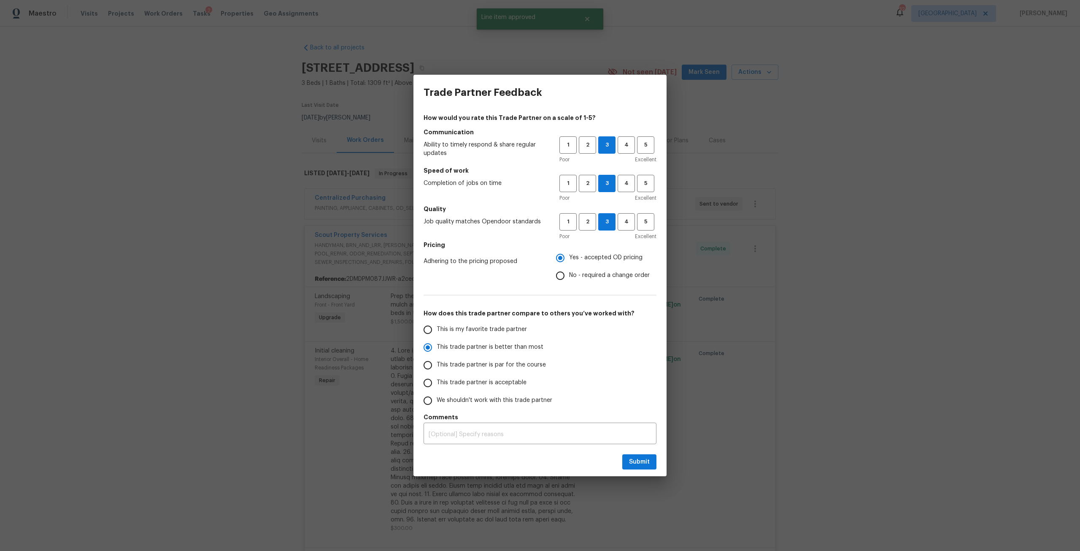
click at [473, 365] on span "This trade partner is par for the course" at bounding box center [491, 364] width 109 height 9
click at [437, 365] on input "This trade partner is par for the course" at bounding box center [428, 365] width 18 height 18
click at [648, 468] on button "Submit" at bounding box center [639, 462] width 34 height 16
radio input "true"
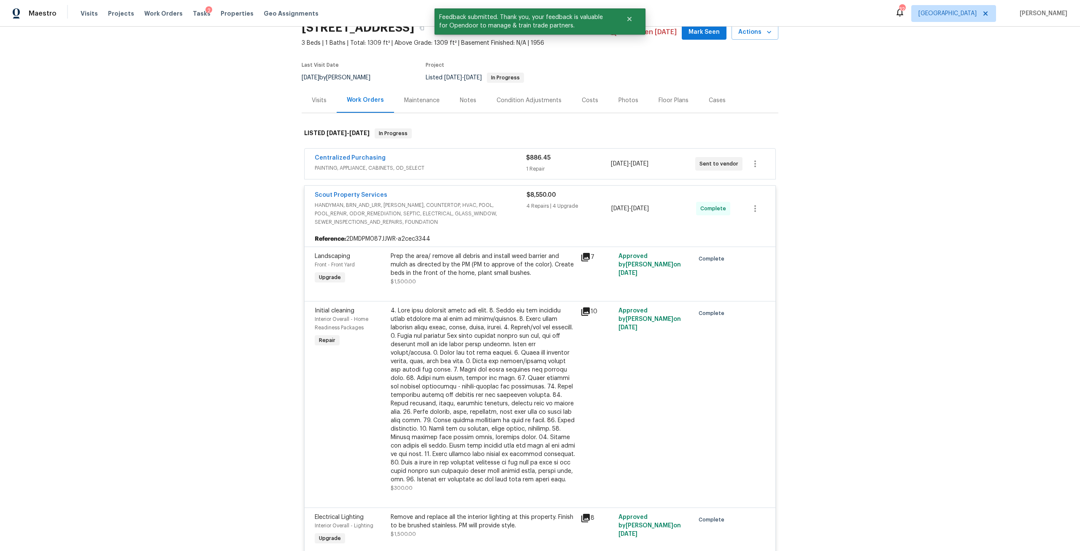
scroll to position [42, 0]
click at [500, 259] on div "Prep the area/ remove all debris and install weed barrier and mulch as directed…" at bounding box center [483, 262] width 185 height 25
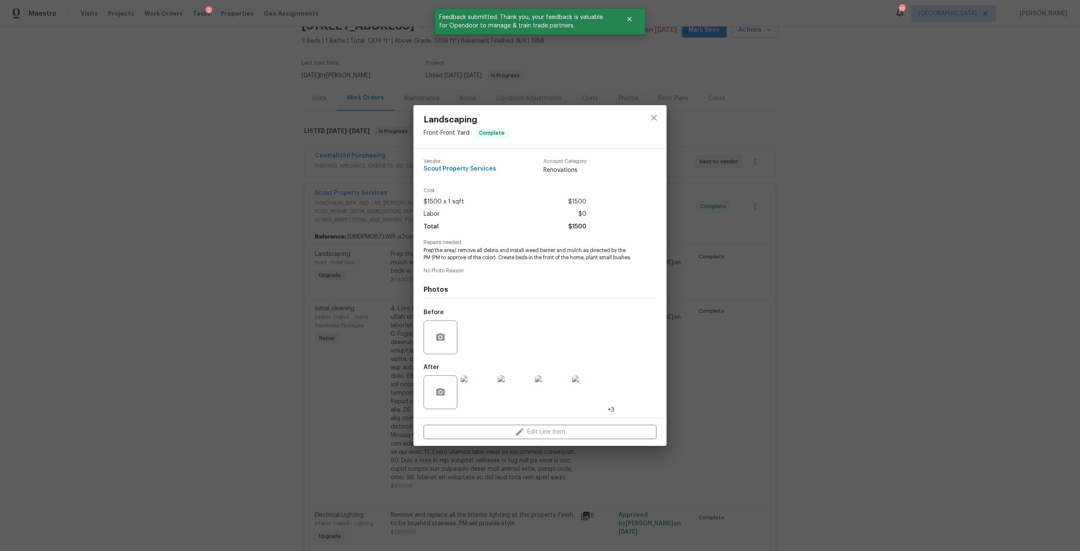
click at [480, 393] on img at bounding box center [478, 392] width 34 height 34
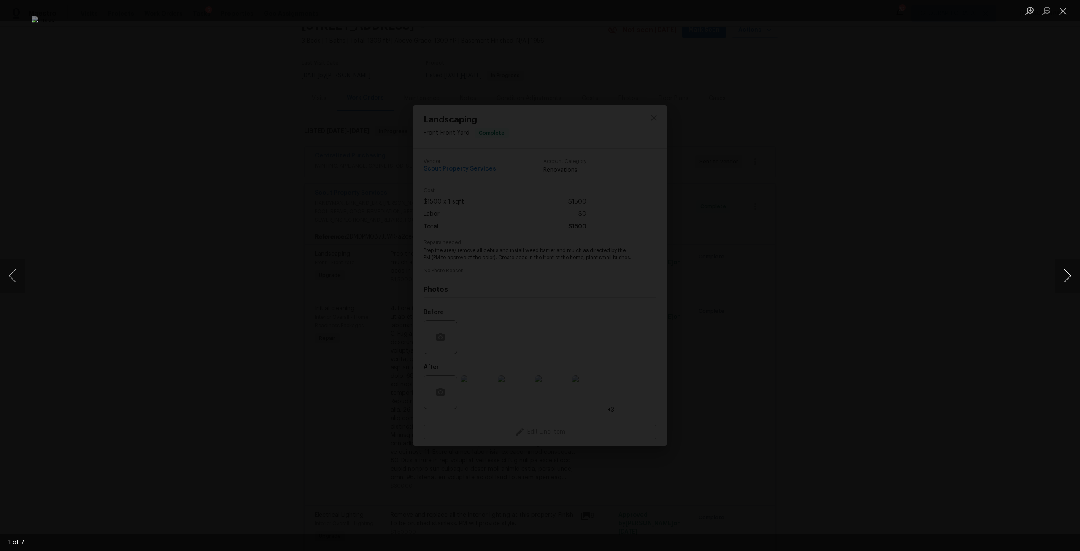
click at [1061, 270] on button "Next image" at bounding box center [1067, 276] width 25 height 34
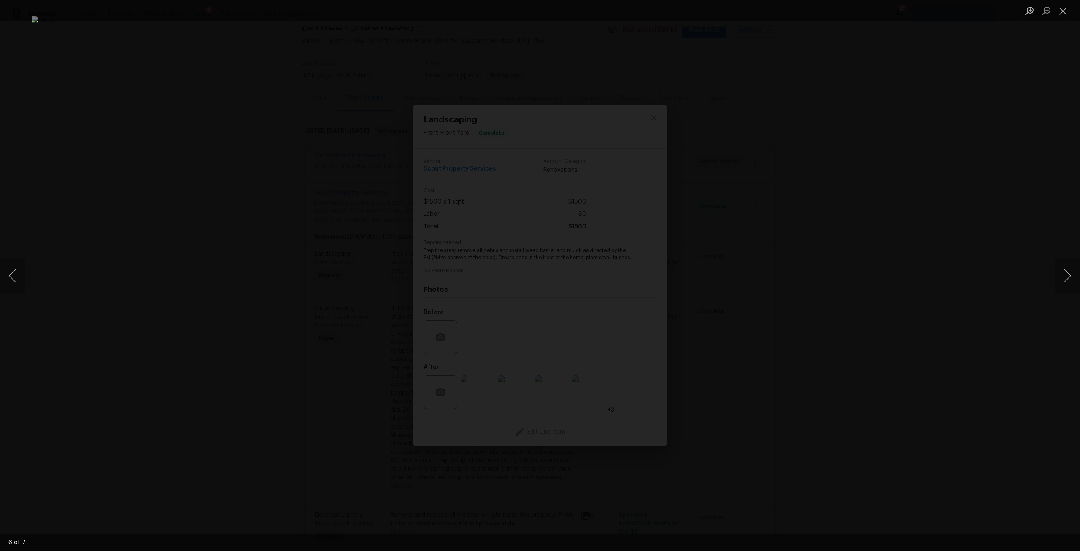
click at [945, 200] on div "Lightbox" at bounding box center [540, 275] width 1080 height 551
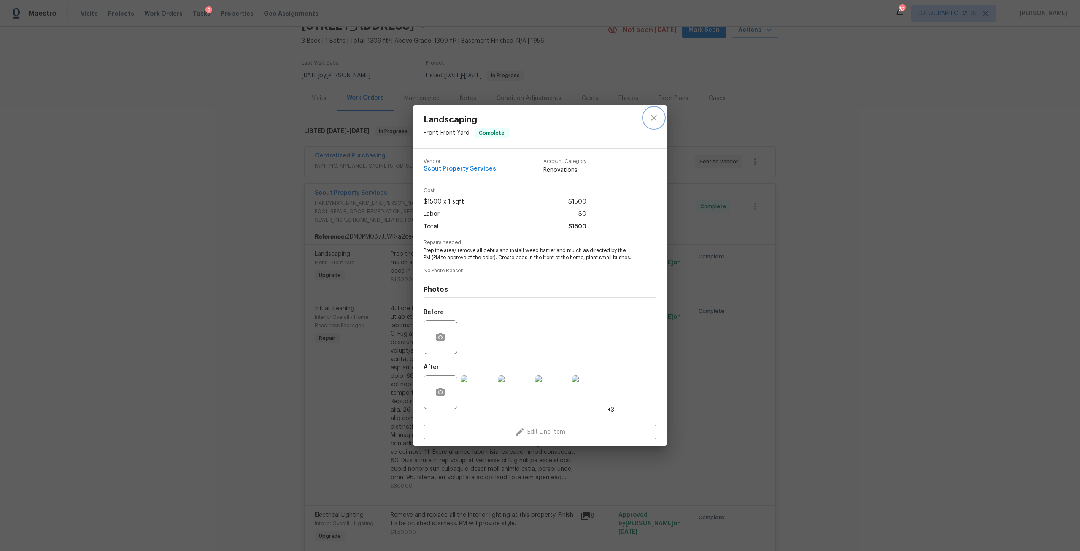
click at [654, 115] on icon "close" at bounding box center [653, 117] width 5 height 5
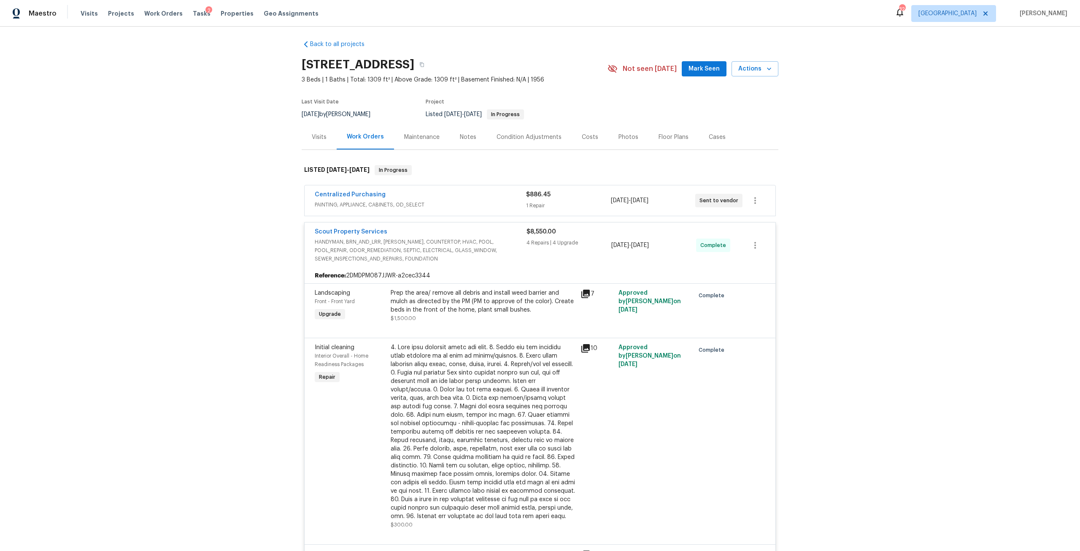
scroll to position [0, 0]
